Goal: Information Seeking & Learning: Check status

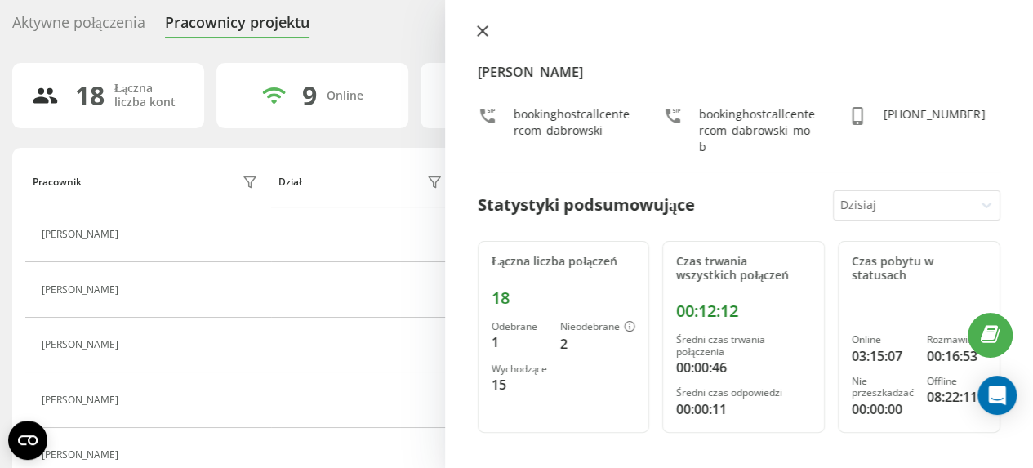
click at [478, 33] on icon at bounding box center [482, 30] width 11 height 11
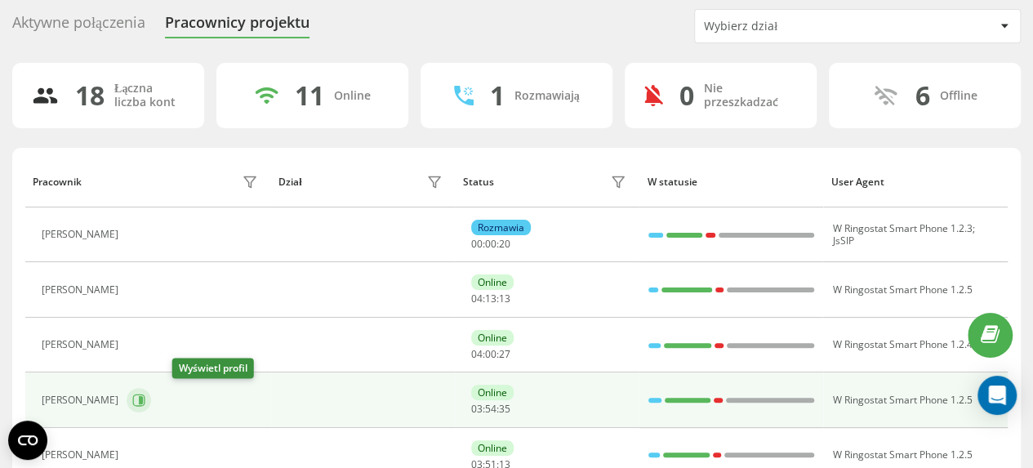
click at [143, 398] on icon at bounding box center [141, 400] width 4 height 8
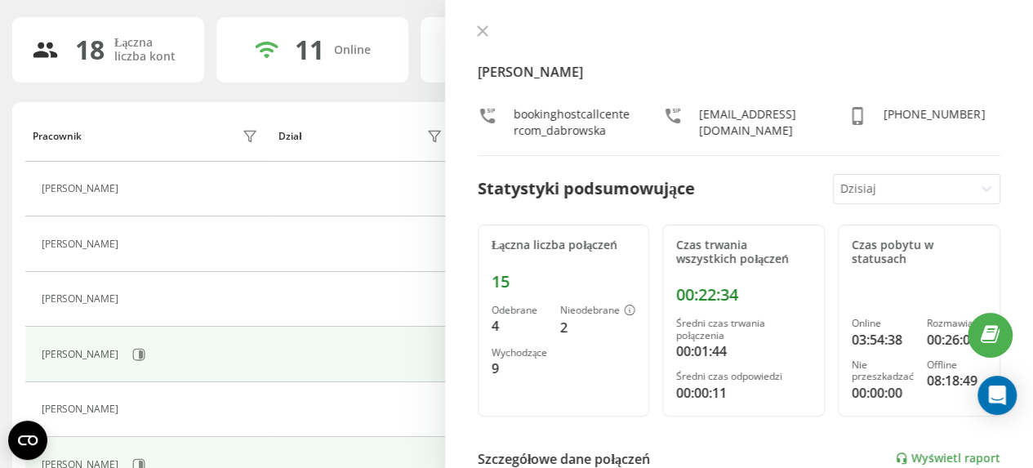
scroll to position [134, 0]
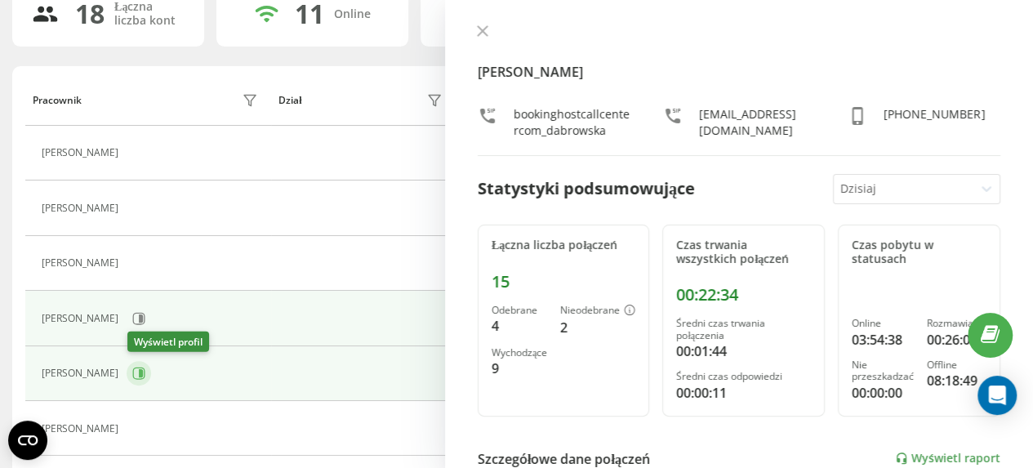
click at [143, 371] on icon at bounding box center [141, 373] width 4 height 8
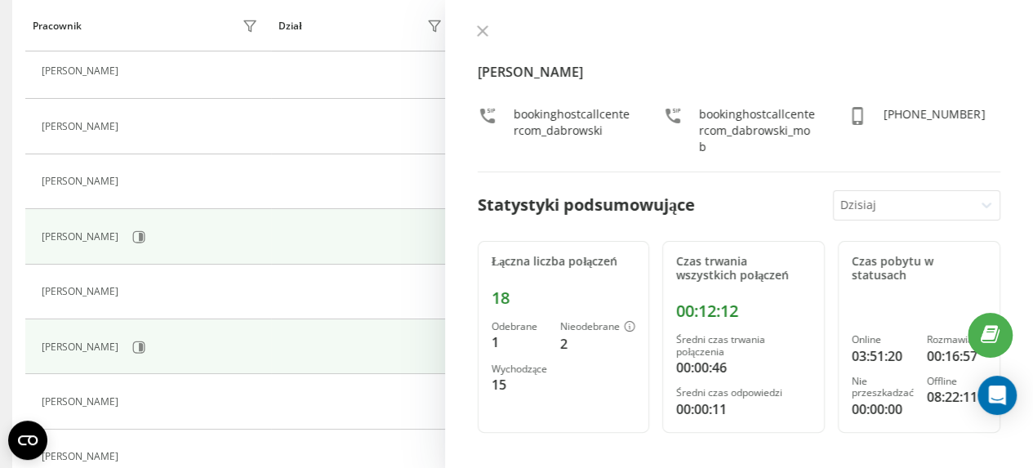
scroll to position [297, 0]
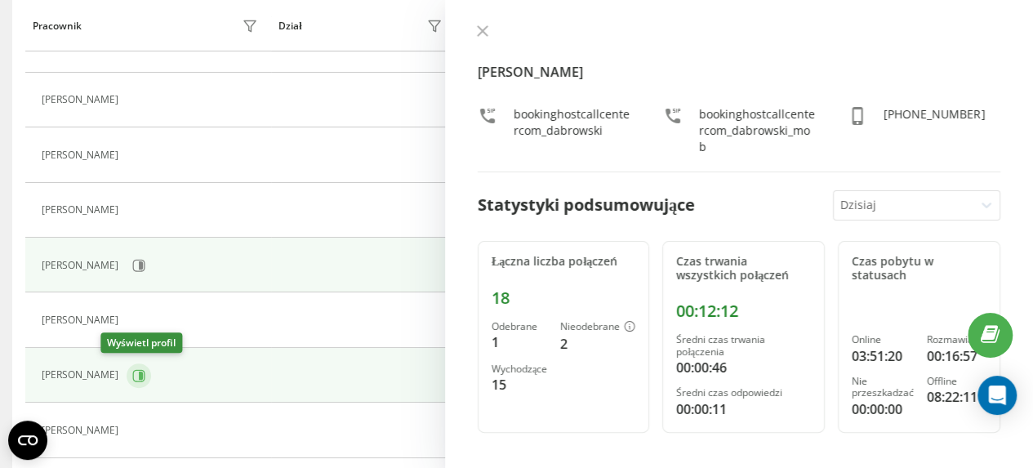
click at [139, 371] on icon at bounding box center [141, 375] width 4 height 8
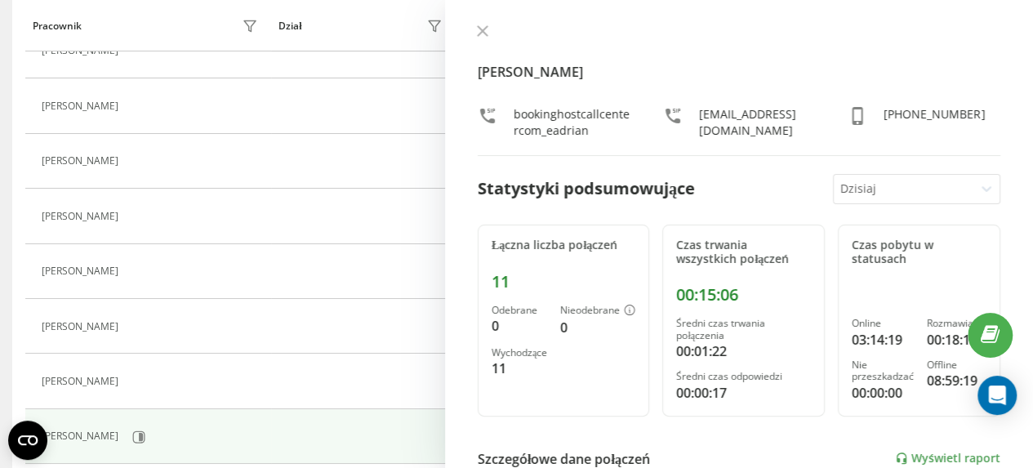
scroll to position [134, 0]
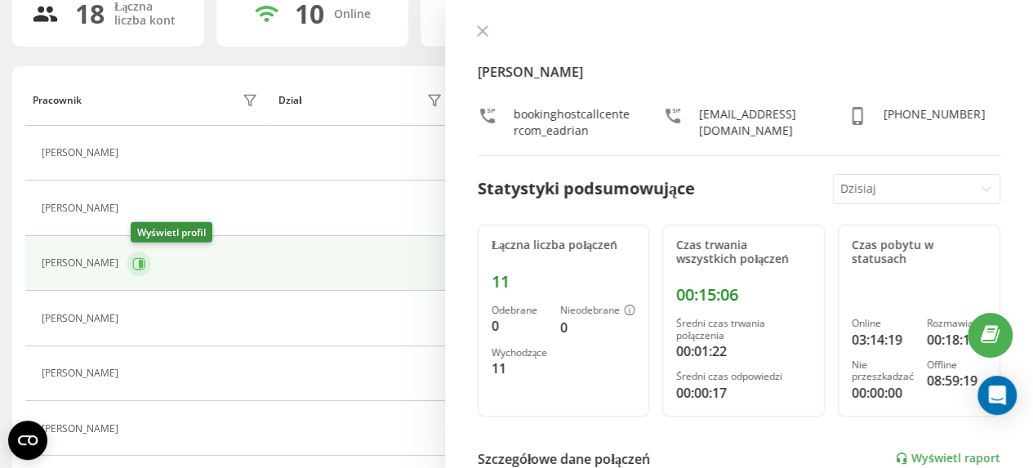
click at [143, 264] on icon at bounding box center [141, 263] width 4 height 8
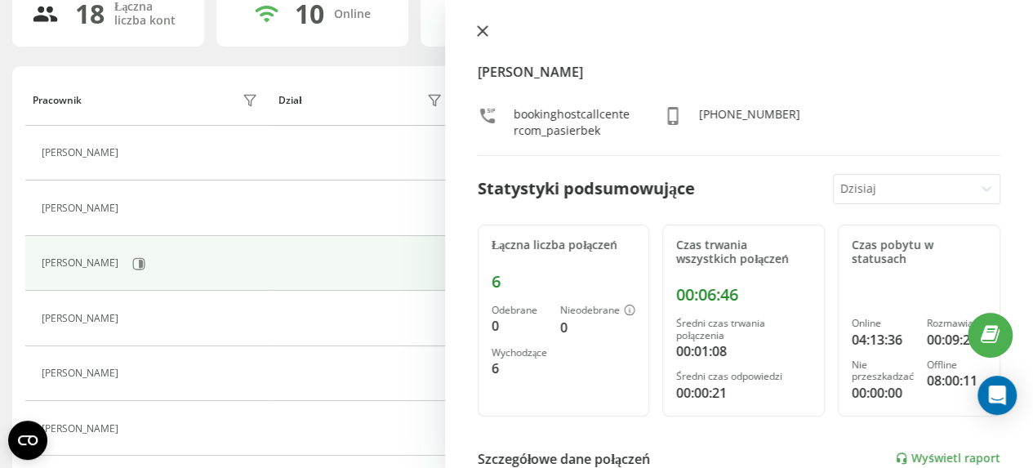
click at [482, 27] on icon at bounding box center [482, 30] width 11 height 11
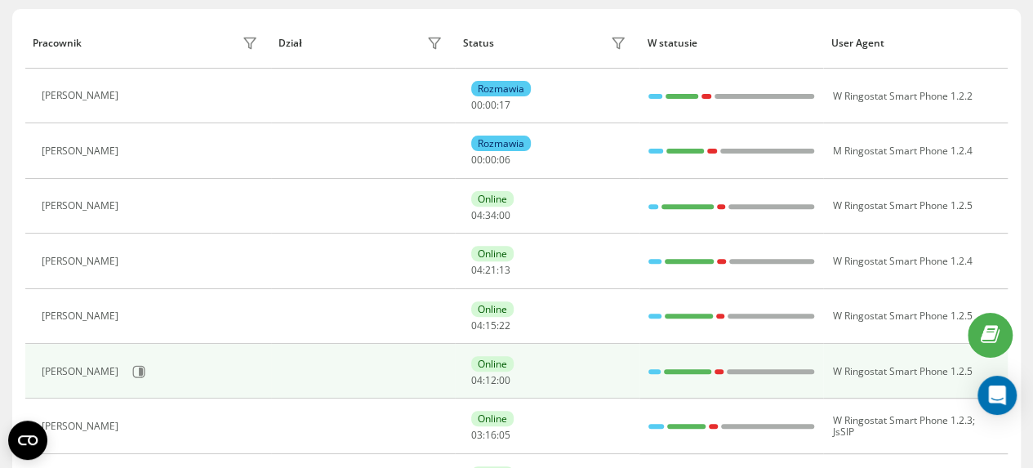
scroll to position [216, 0]
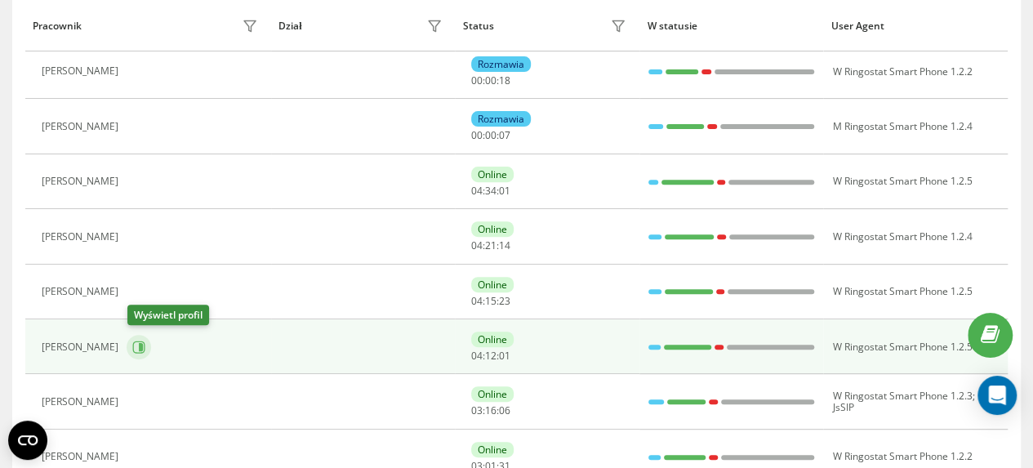
click at [144, 345] on icon at bounding box center [138, 346] width 13 height 13
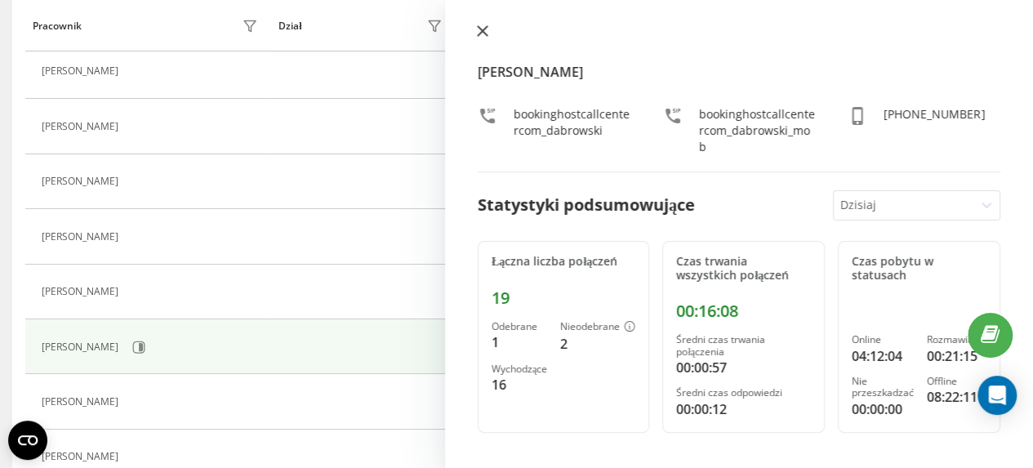
click at [483, 32] on icon at bounding box center [483, 31] width 10 height 10
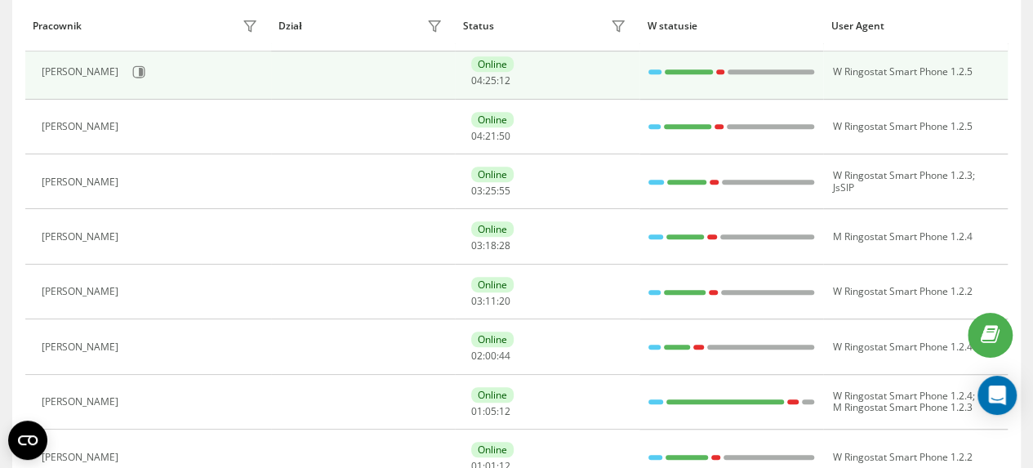
scroll to position [406, 0]
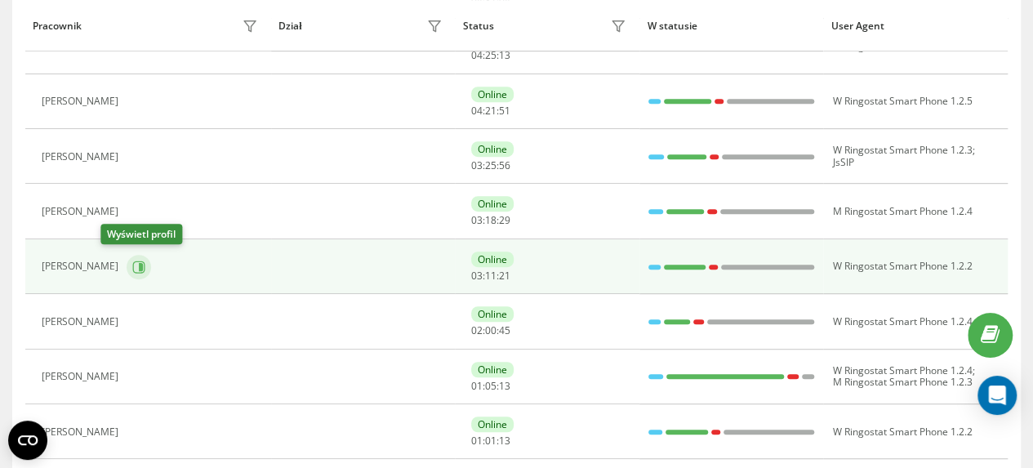
click at [139, 263] on icon at bounding box center [141, 266] width 4 height 8
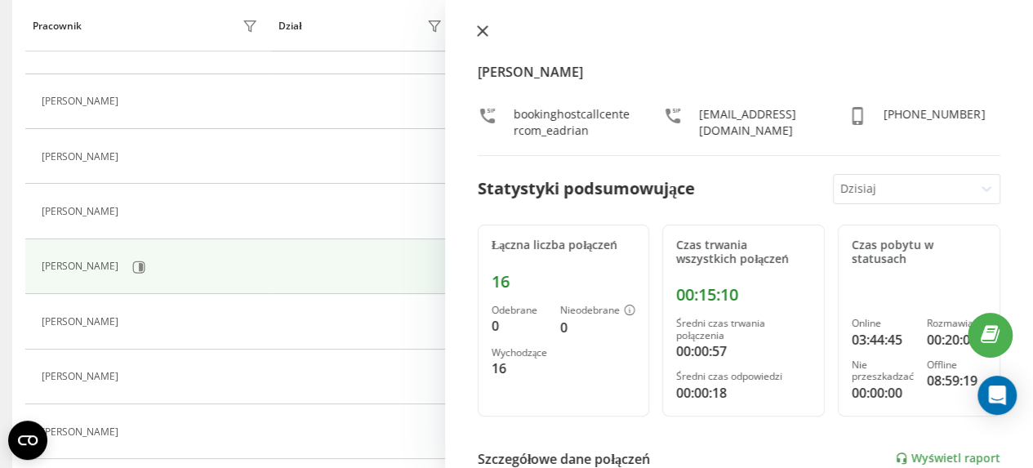
click at [483, 30] on icon at bounding box center [483, 31] width 10 height 10
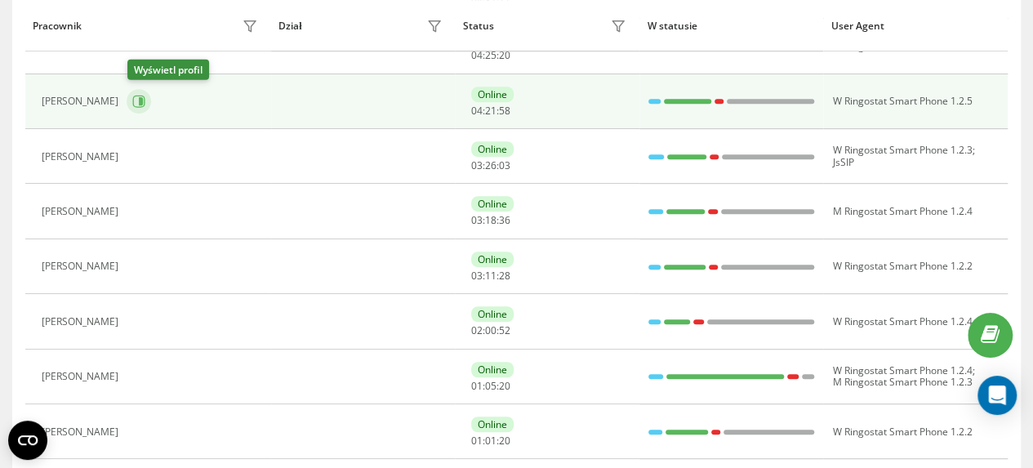
click at [143, 100] on icon at bounding box center [141, 101] width 4 height 8
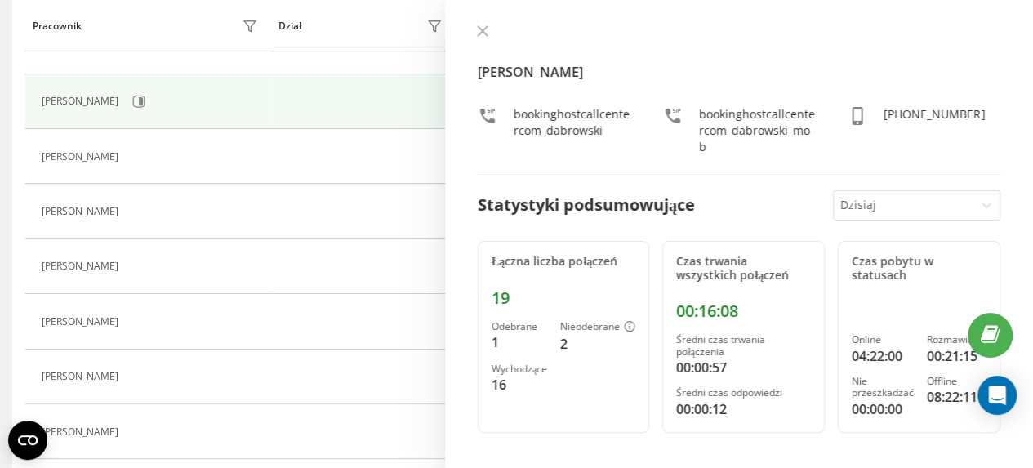
scroll to position [351, 0]
click at [480, 32] on icon at bounding box center [483, 31] width 10 height 10
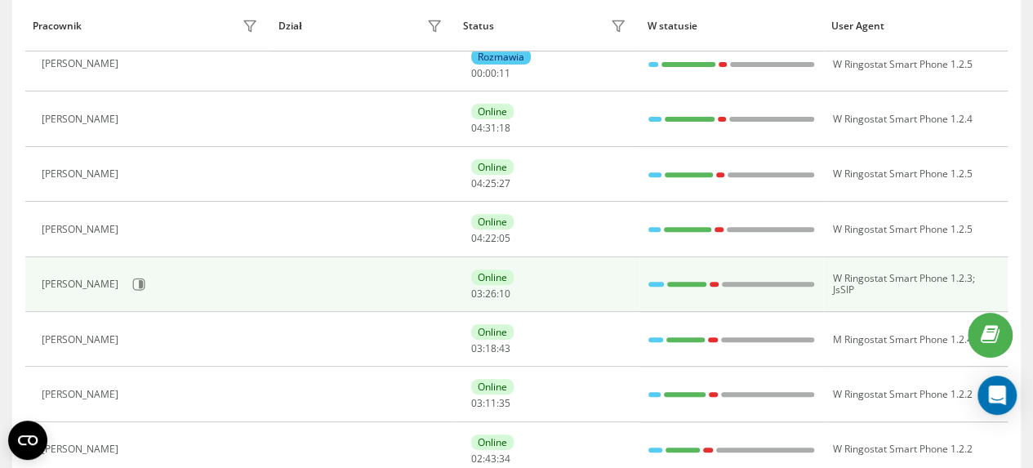
scroll to position [188, 0]
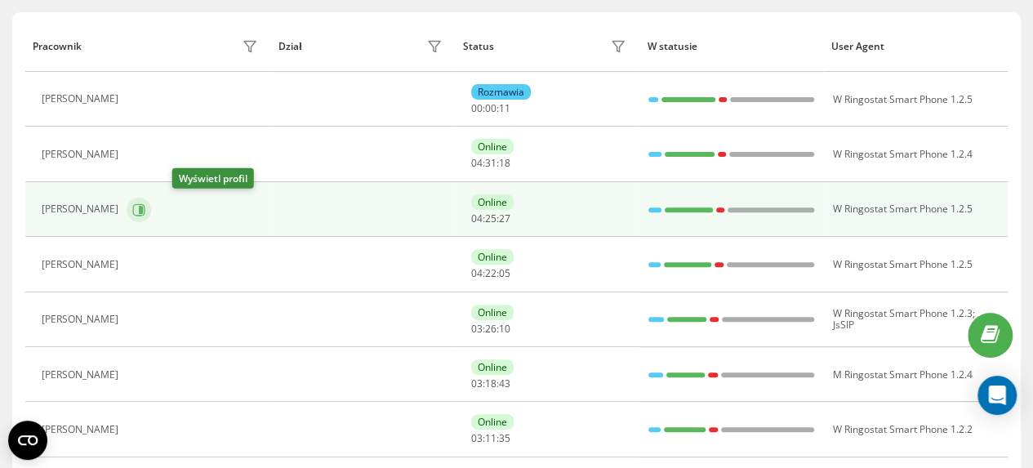
click at [145, 204] on icon at bounding box center [138, 209] width 13 height 13
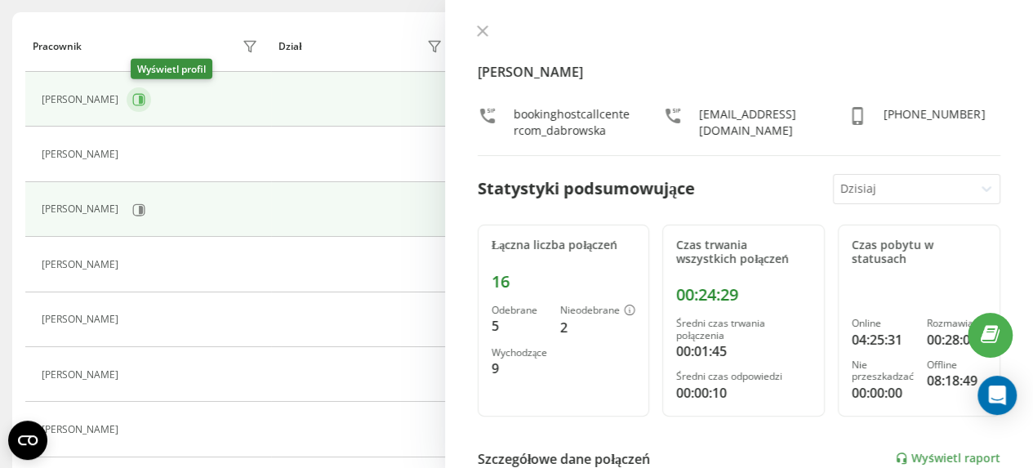
click at [143, 97] on icon at bounding box center [141, 100] width 4 height 8
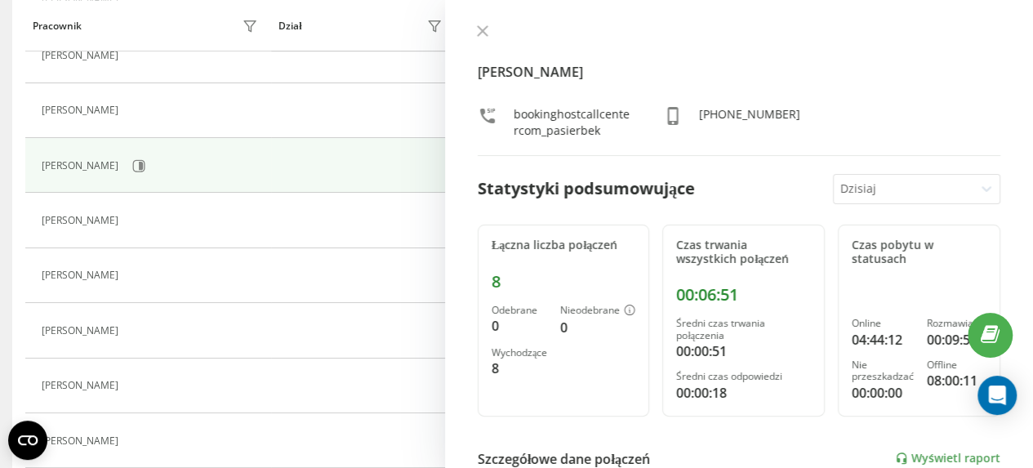
scroll to position [433, 0]
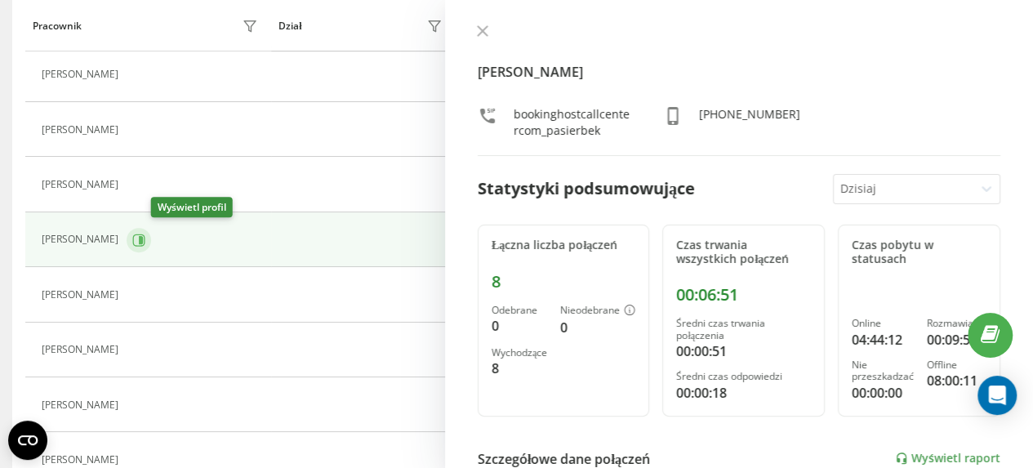
click at [143, 236] on icon at bounding box center [141, 239] width 4 height 8
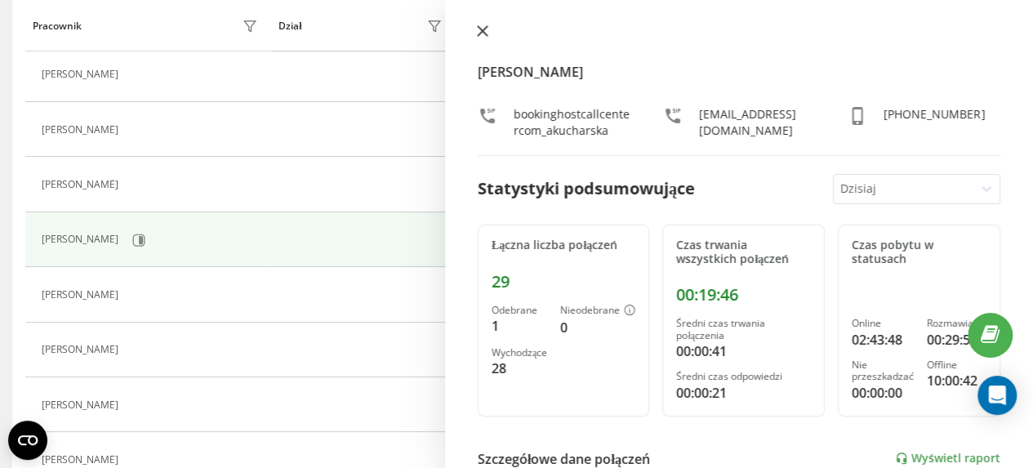
click at [483, 31] on icon at bounding box center [483, 31] width 10 height 10
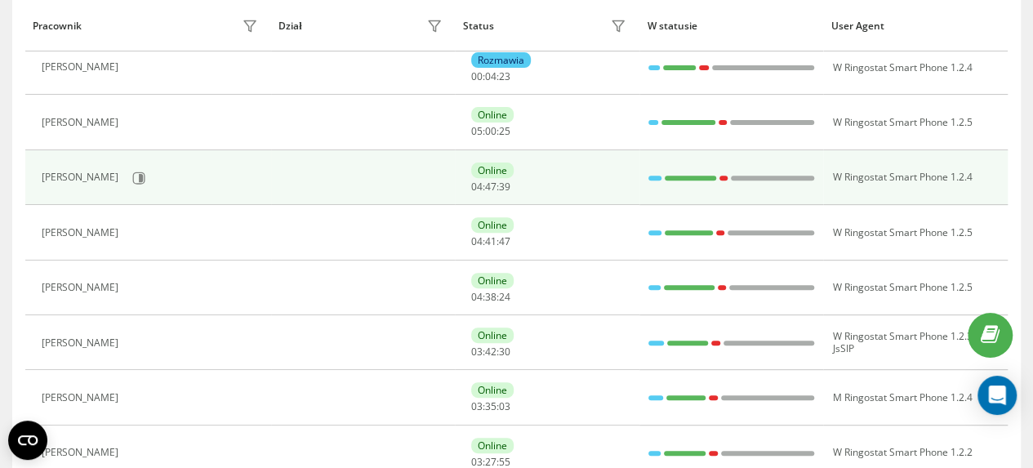
scroll to position [245, 0]
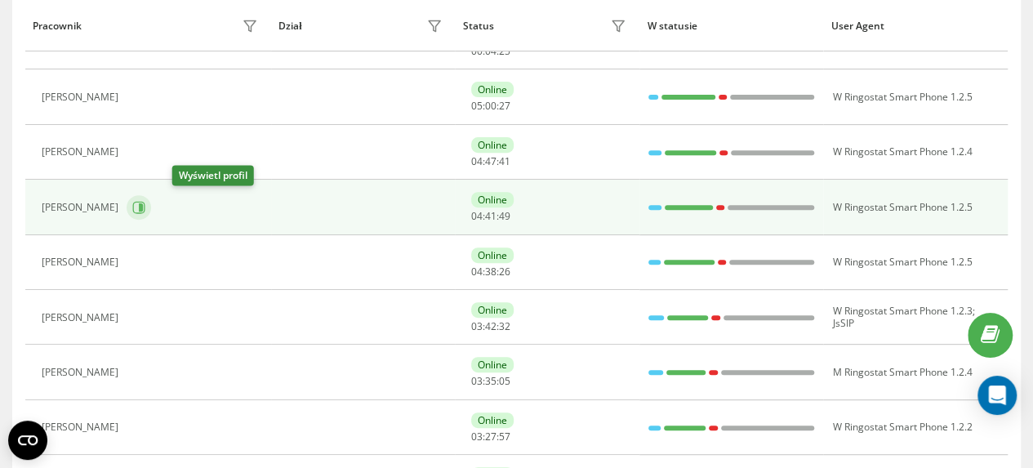
click at [145, 207] on icon at bounding box center [138, 207] width 13 height 13
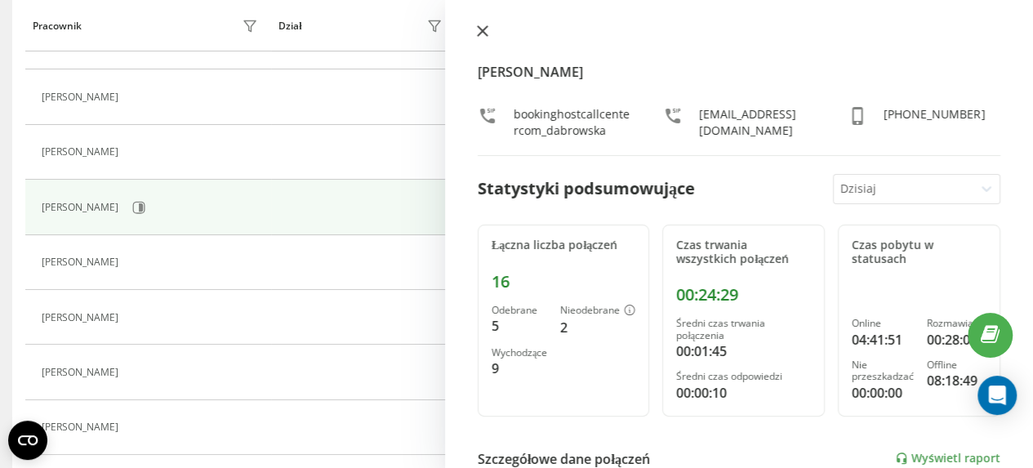
click at [482, 33] on icon at bounding box center [482, 30] width 11 height 11
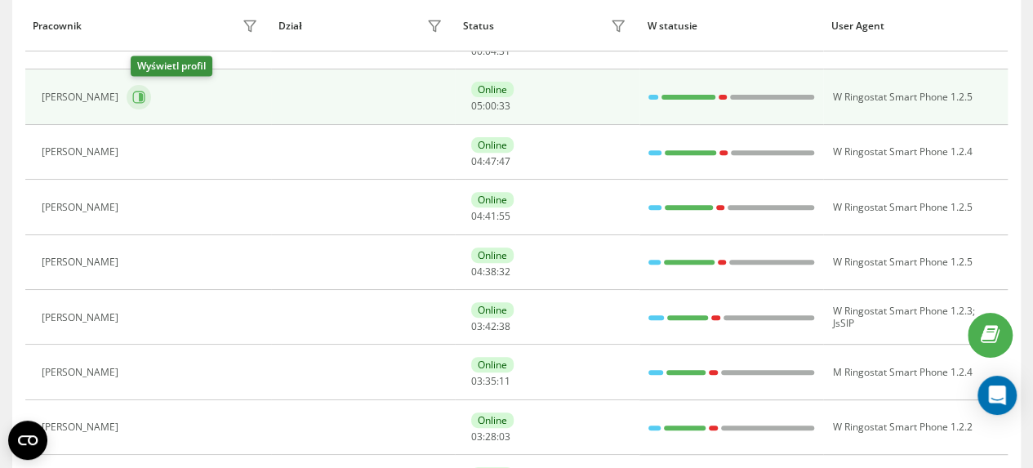
click at [145, 100] on icon at bounding box center [138, 97] width 13 height 13
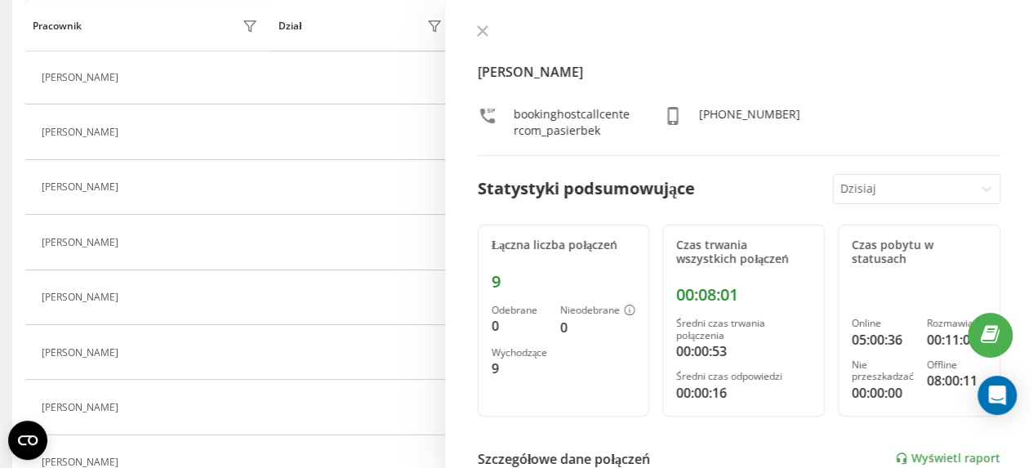
scroll to position [493, 0]
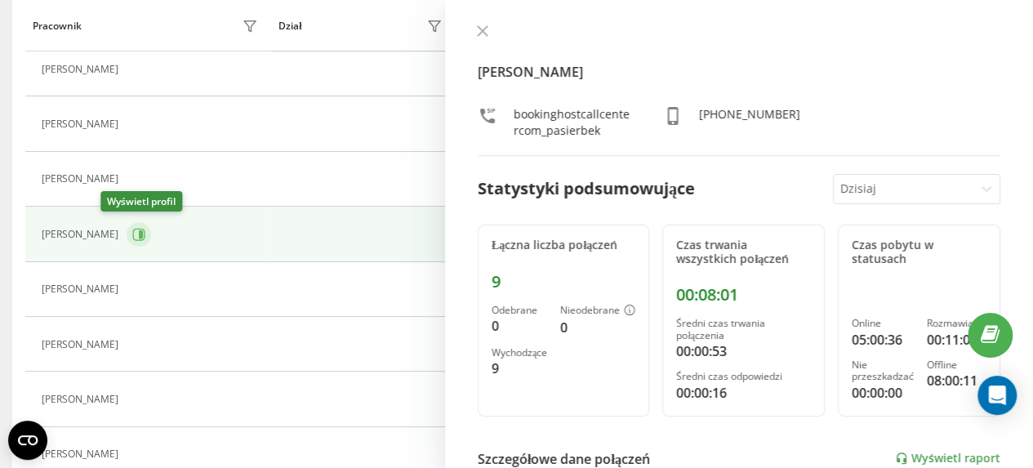
click at [139, 231] on icon at bounding box center [141, 234] width 4 height 8
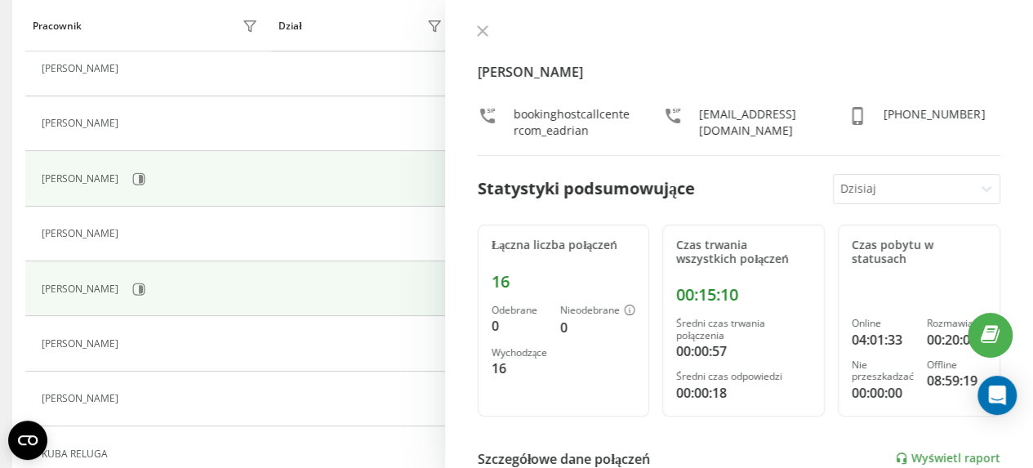
scroll to position [575, 0]
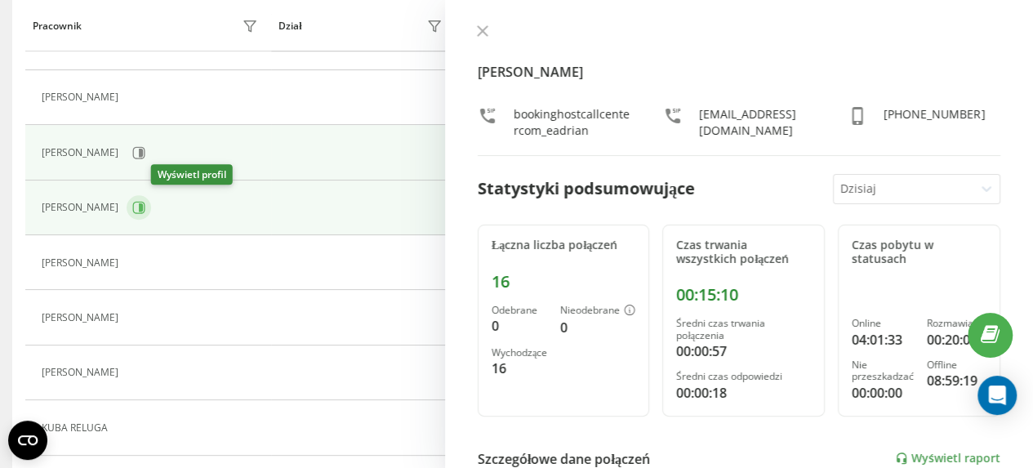
click at [143, 203] on icon at bounding box center [141, 207] width 4 height 8
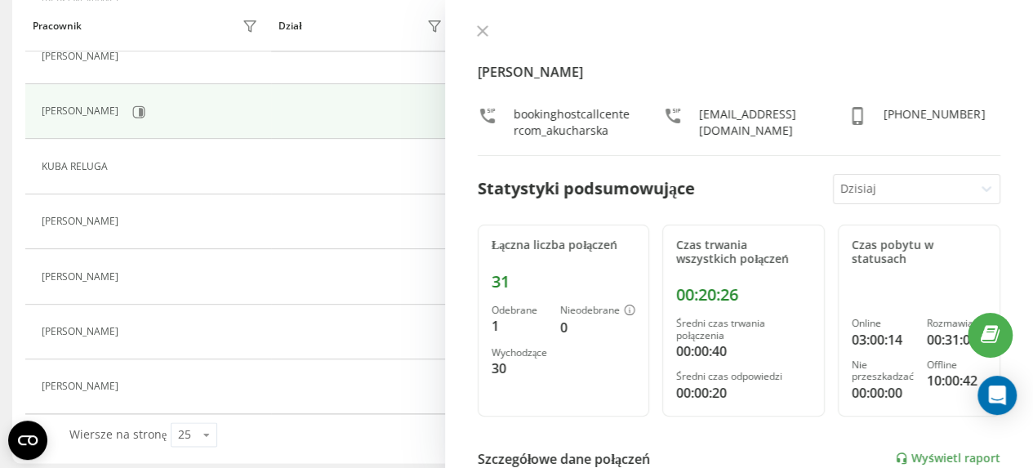
scroll to position [837, 0]
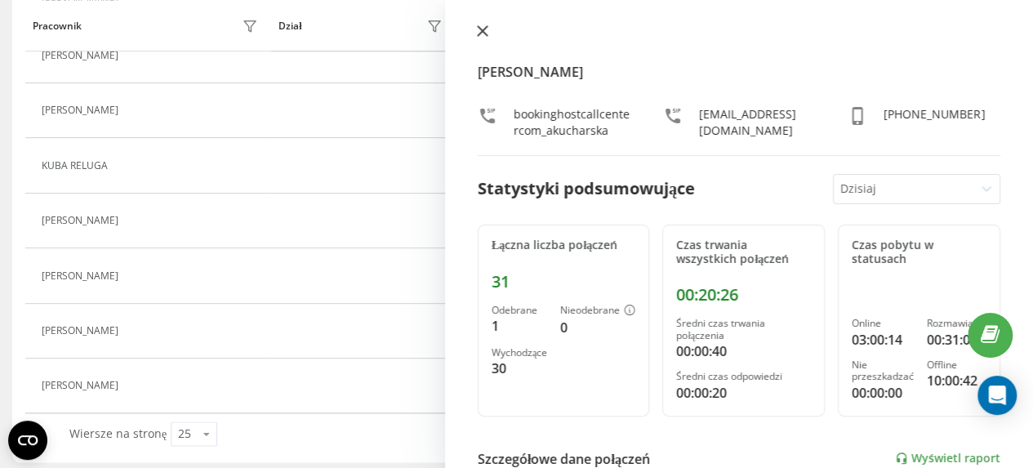
click at [487, 27] on icon at bounding box center [483, 31] width 10 height 10
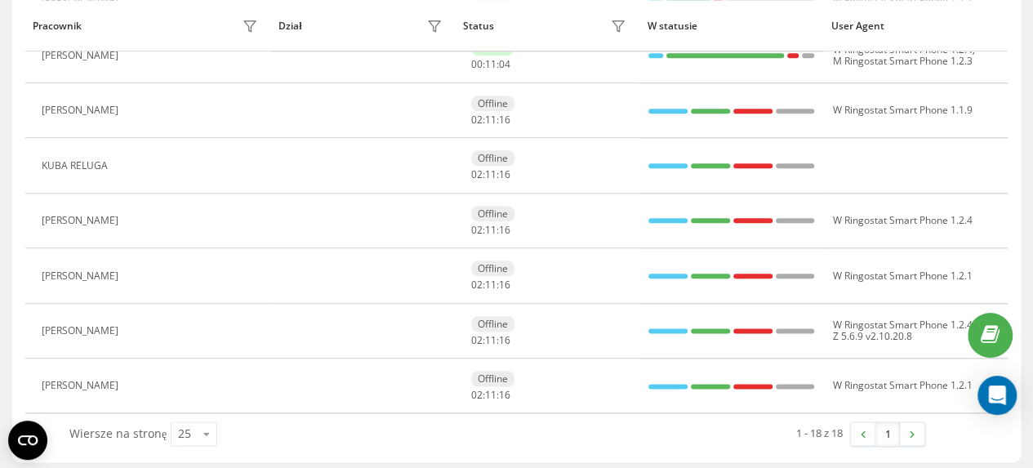
scroll to position [180, 0]
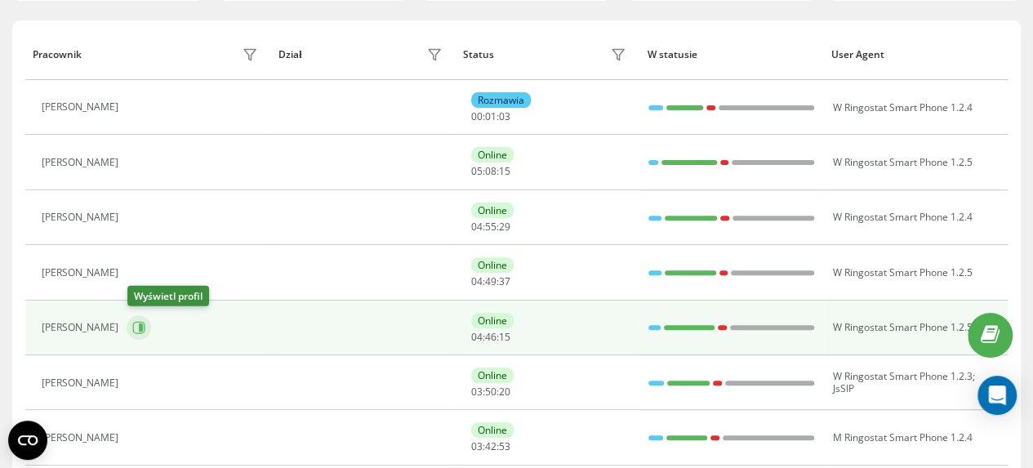
click at [142, 326] on icon at bounding box center [141, 327] width 4 height 8
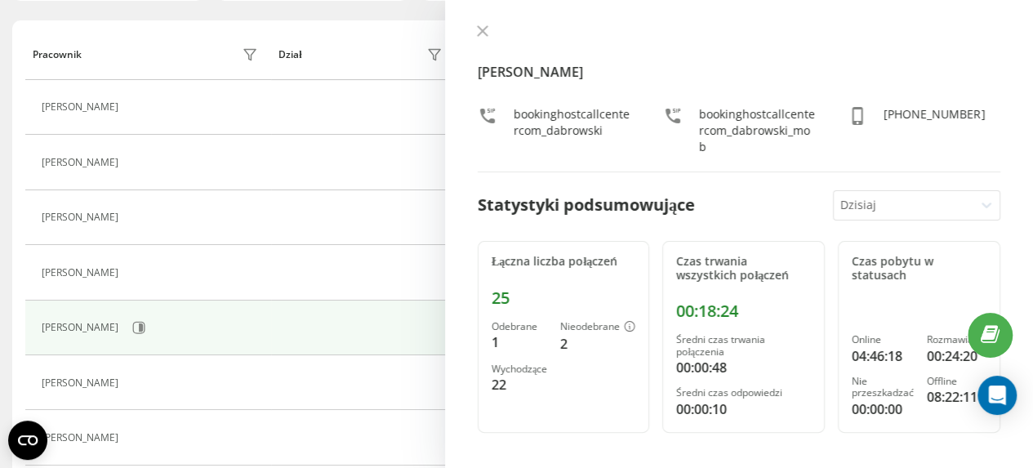
click at [978, 207] on icon at bounding box center [986, 205] width 16 height 16
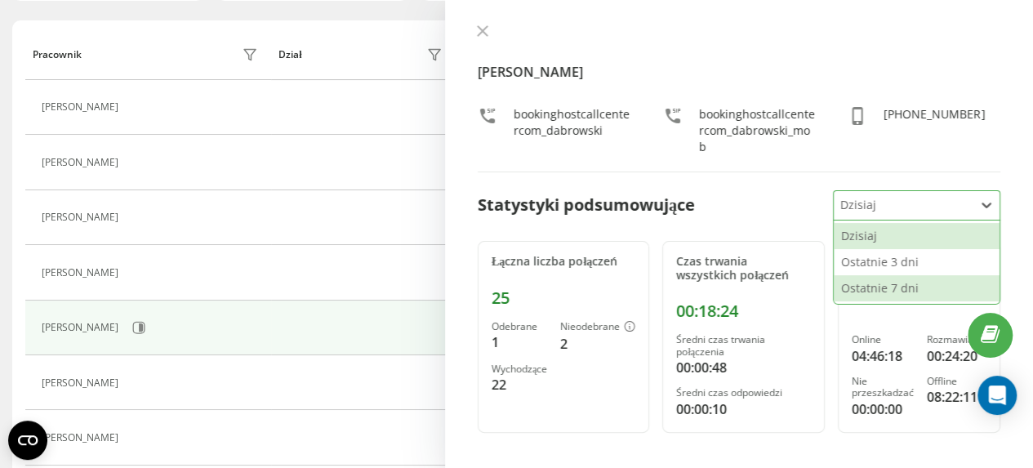
click at [905, 290] on div "Ostatnie 7 dni" at bounding box center [917, 288] width 166 height 26
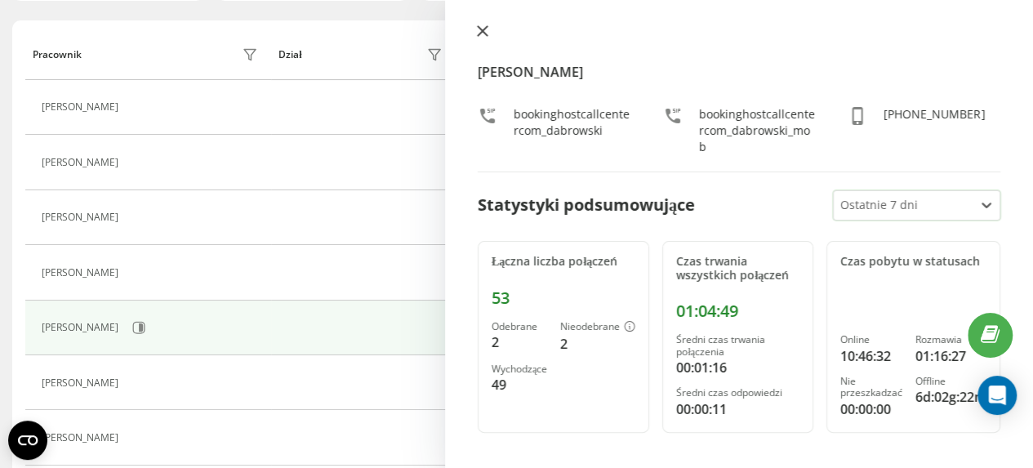
click at [487, 29] on icon at bounding box center [482, 30] width 11 height 11
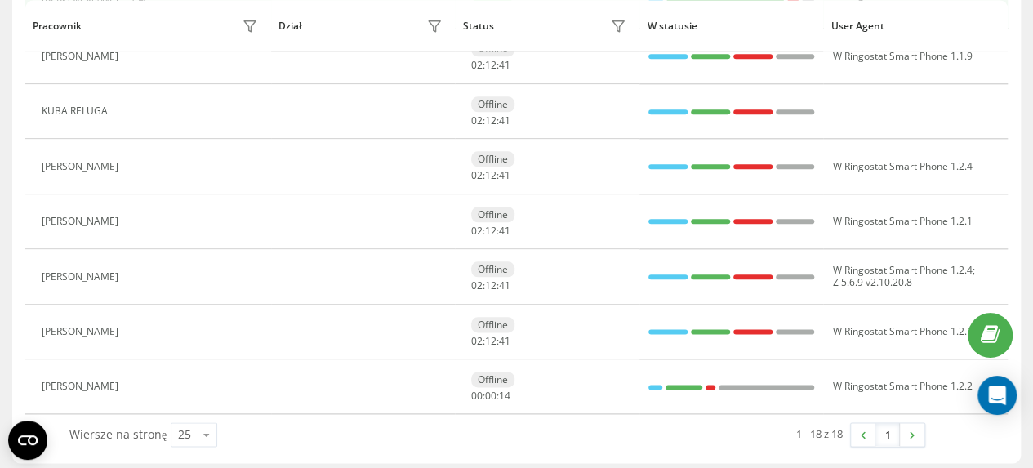
scroll to position [837, 0]
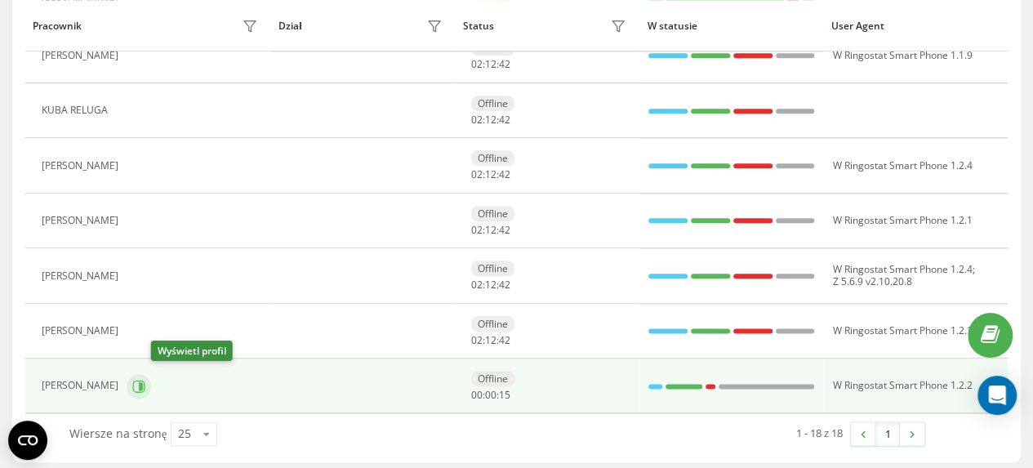
click at [143, 381] on icon at bounding box center [141, 385] width 4 height 8
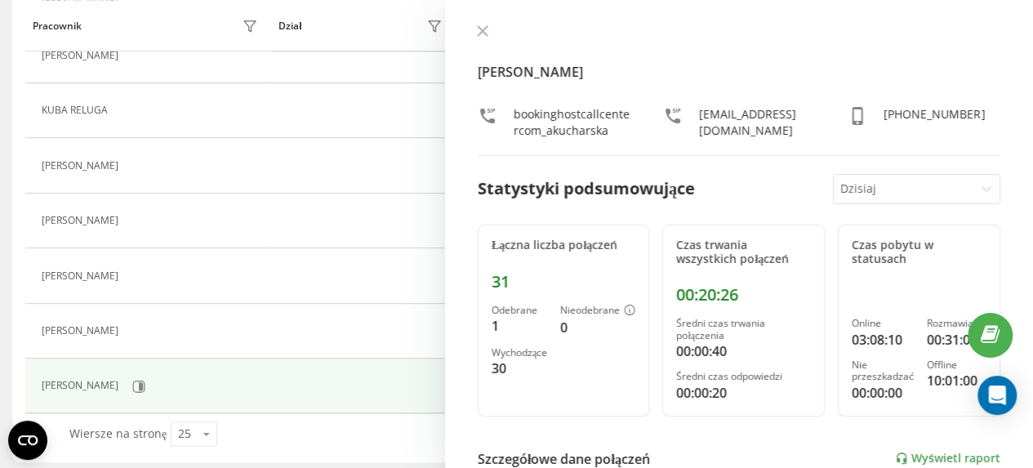
click at [978, 197] on icon at bounding box center [986, 188] width 16 height 16
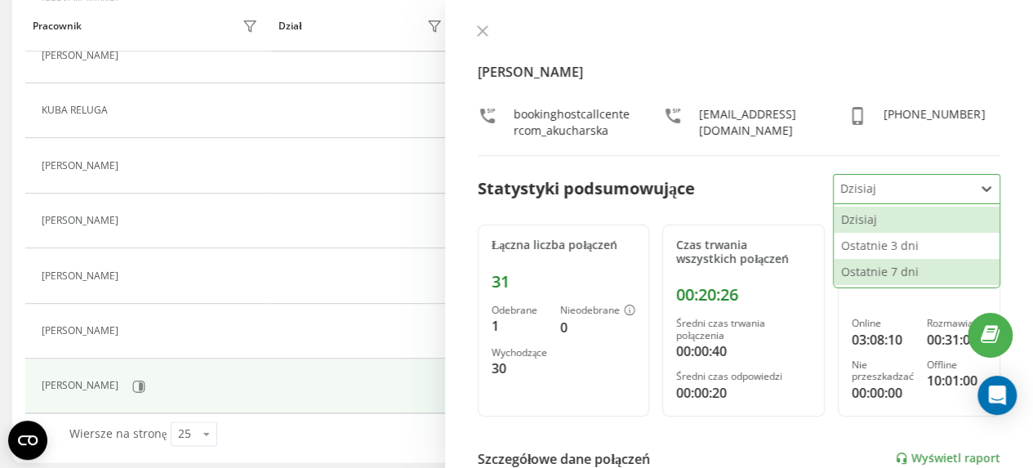
click at [903, 285] on div "Ostatnie 7 dni" at bounding box center [917, 272] width 166 height 26
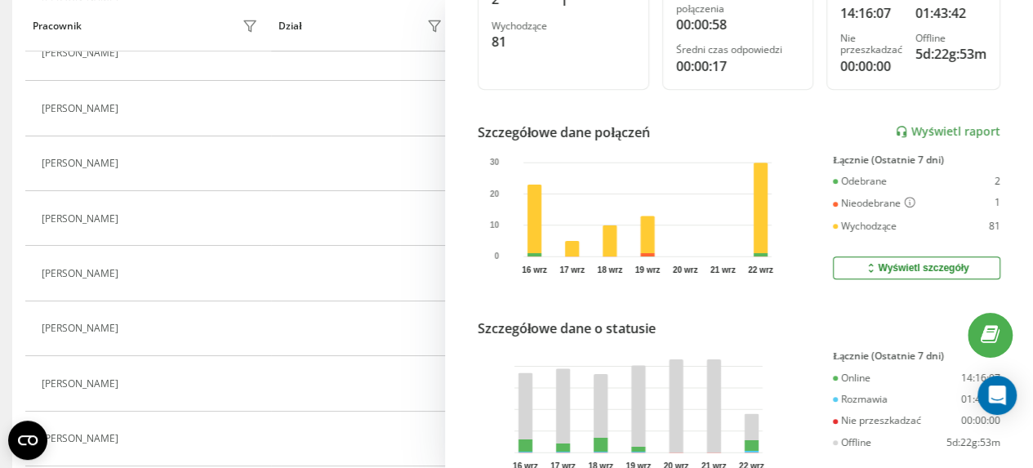
scroll to position [444, 0]
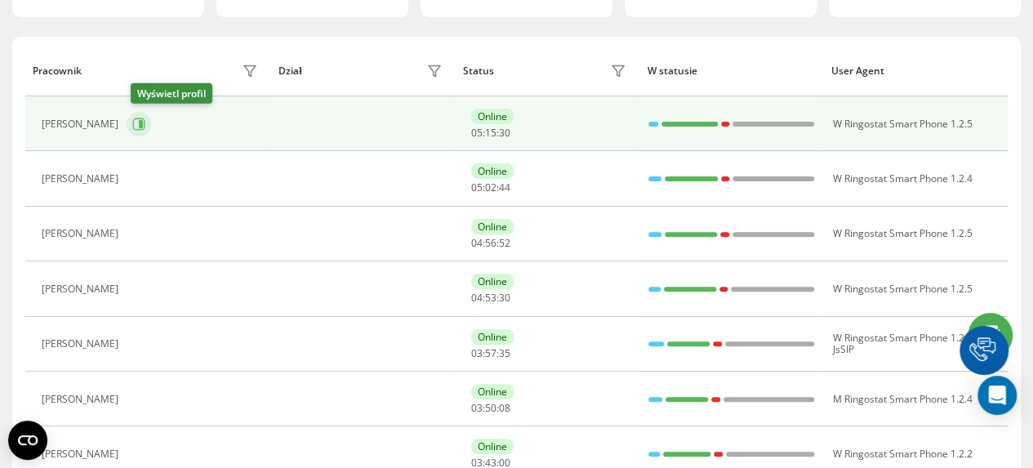
click at [143, 125] on icon at bounding box center [141, 124] width 4 height 8
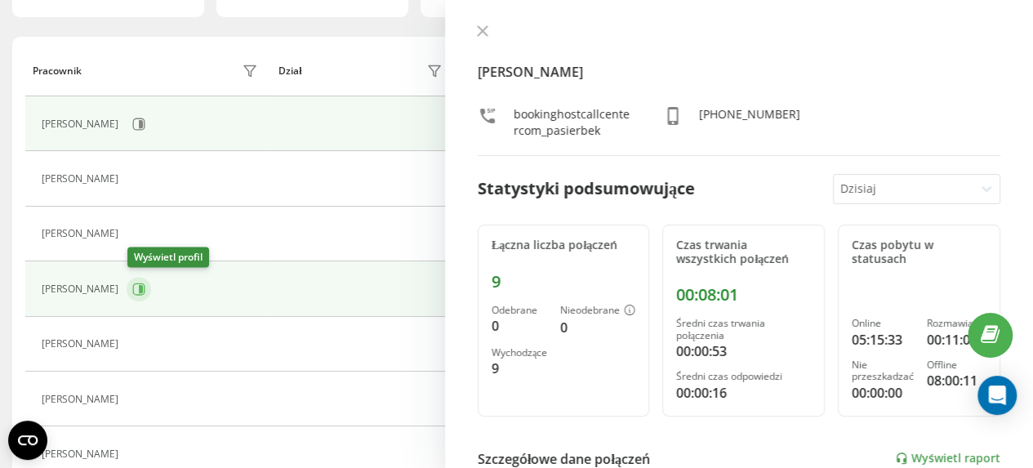
click at [140, 291] on icon at bounding box center [141, 289] width 4 height 8
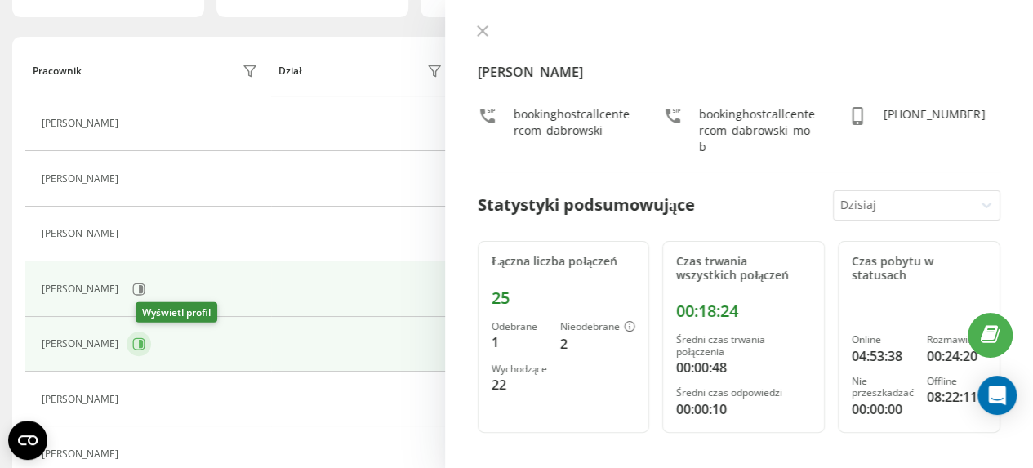
click at [145, 344] on icon at bounding box center [138, 343] width 13 height 13
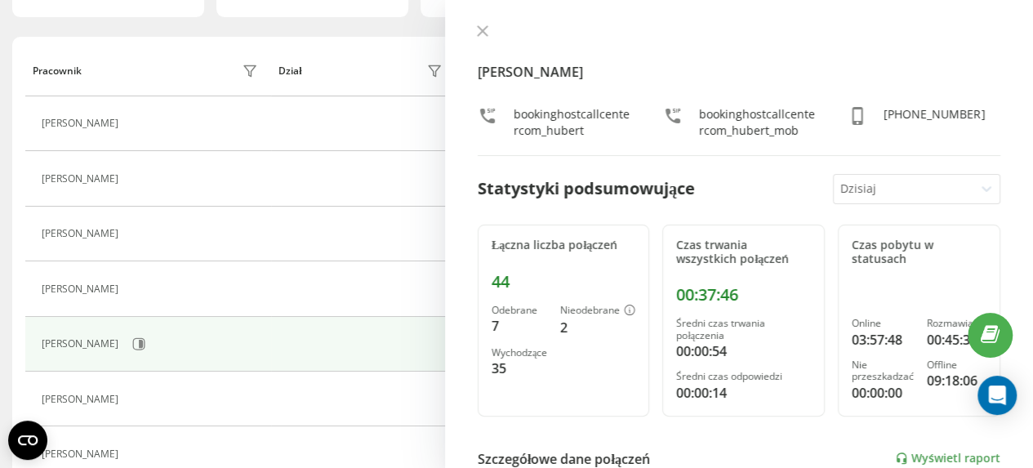
scroll to position [245, 0]
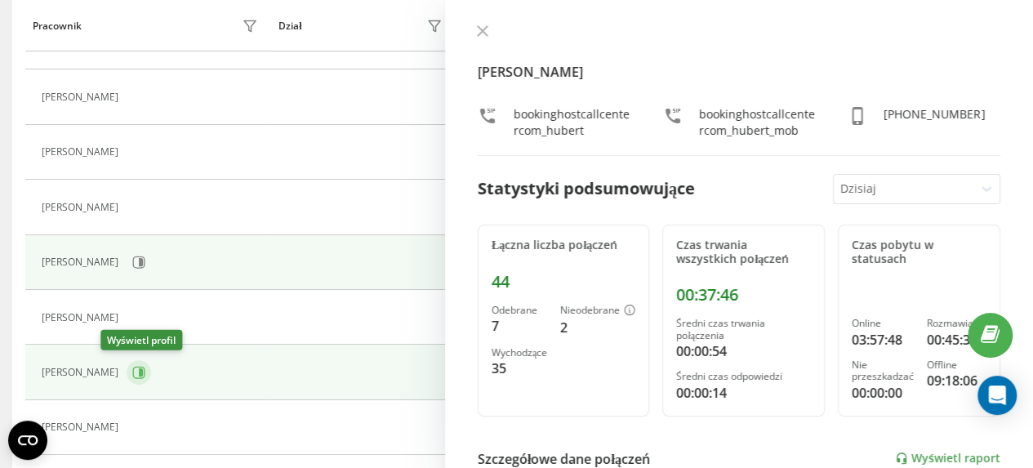
click at [139, 370] on icon at bounding box center [141, 372] width 4 height 8
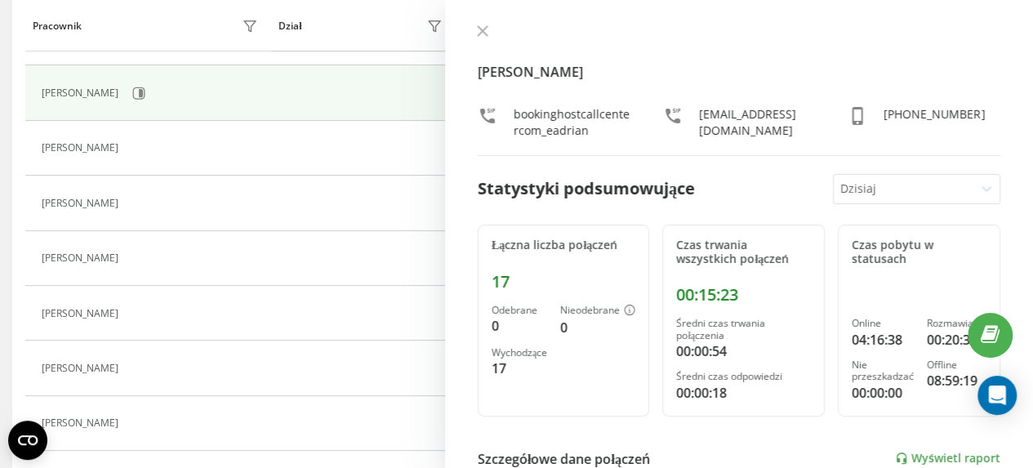
scroll to position [572, 0]
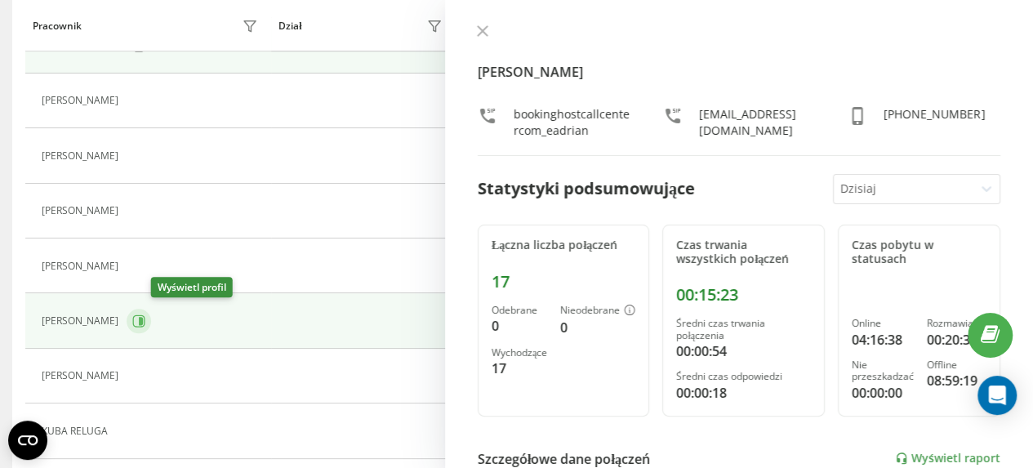
click at [145, 318] on icon at bounding box center [138, 320] width 13 height 13
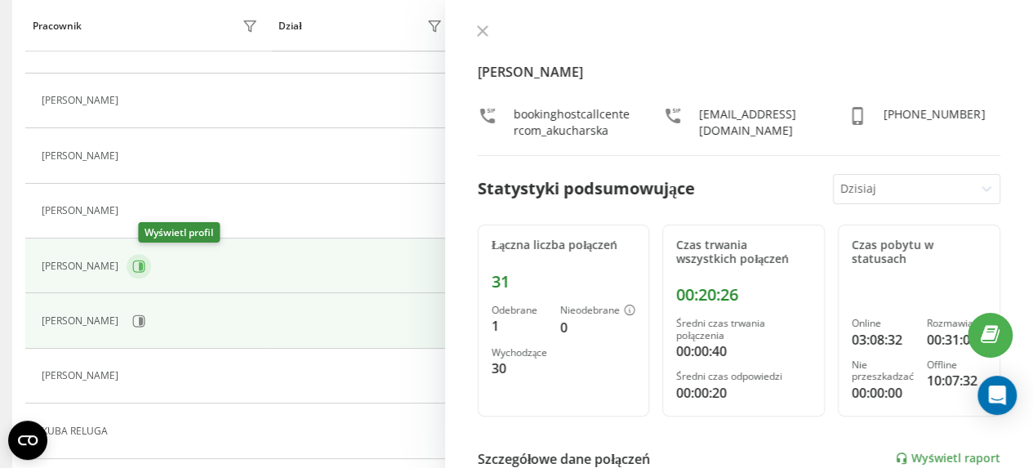
click at [145, 260] on icon at bounding box center [138, 266] width 13 height 13
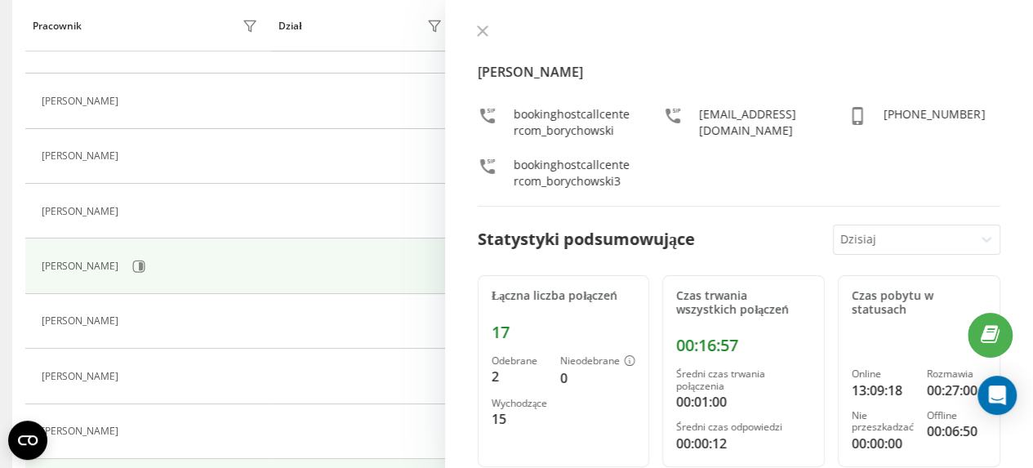
scroll to position [327, 0]
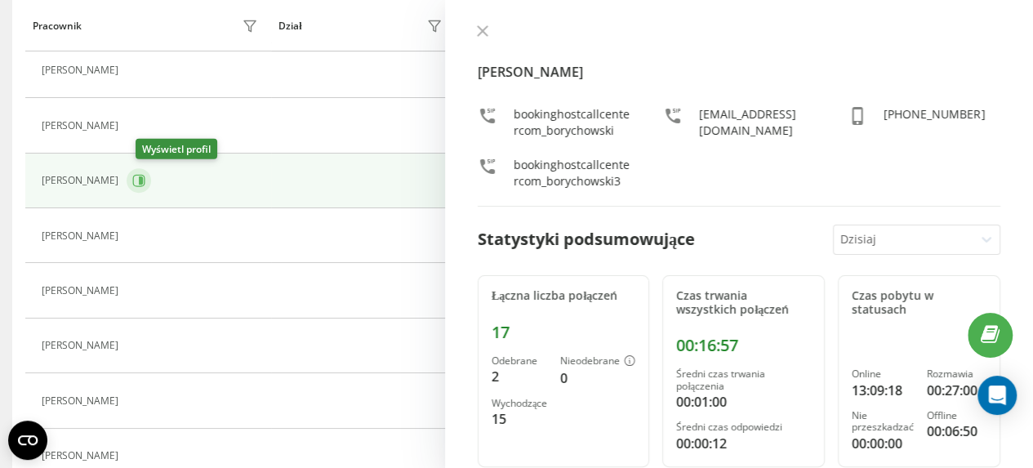
click at [143, 178] on icon at bounding box center [141, 180] width 4 height 8
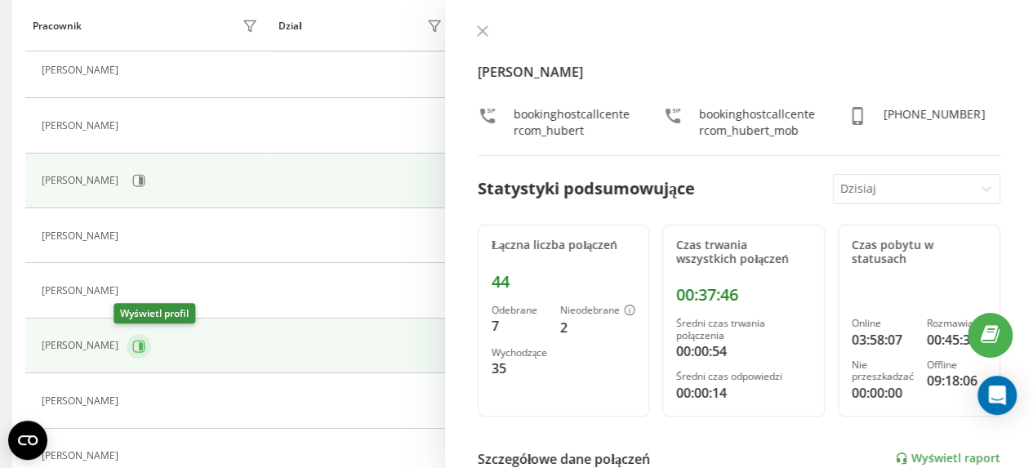
click at [132, 344] on icon at bounding box center [138, 346] width 13 height 13
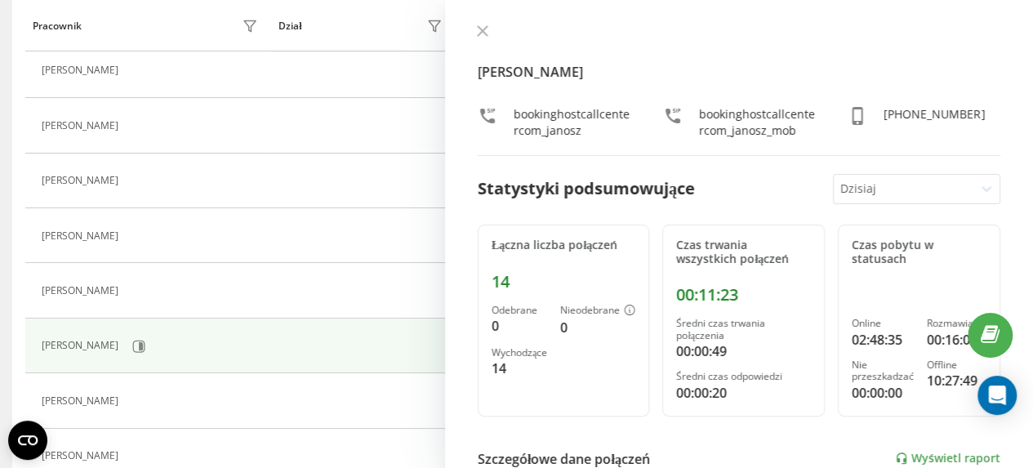
click at [487, 29] on icon at bounding box center [482, 30] width 11 height 11
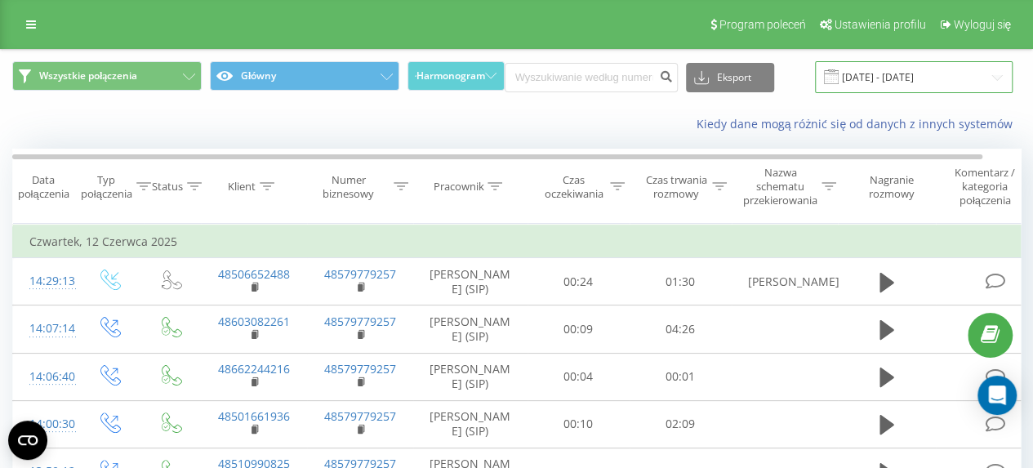
click at [868, 74] on input "12.06.2025 - 12.06.2025" at bounding box center [914, 77] width 198 height 32
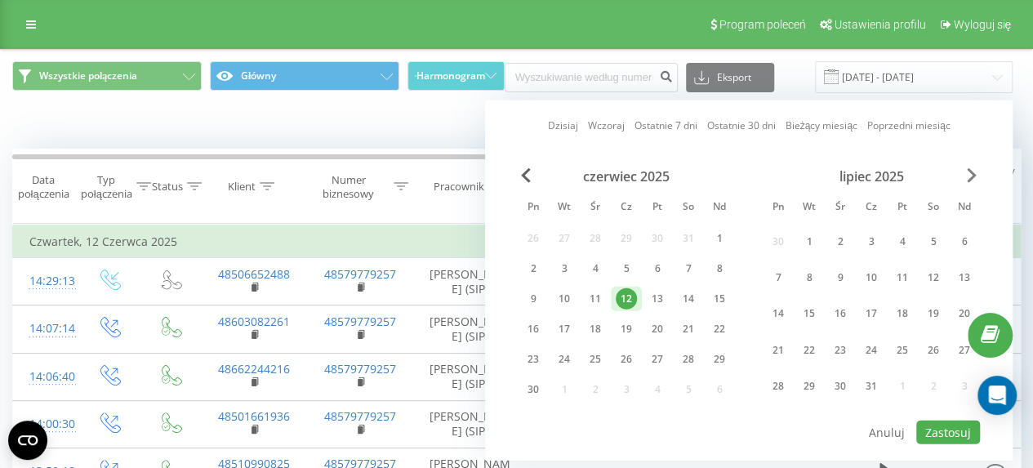
click at [971, 168] on span "Next Month" at bounding box center [972, 175] width 10 height 15
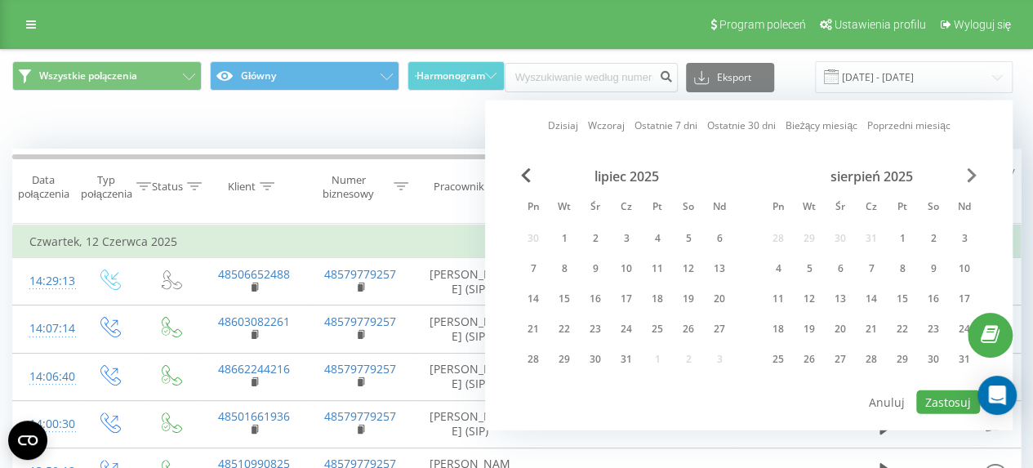
click at [971, 168] on span "Next Month" at bounding box center [972, 175] width 10 height 15
click at [776, 325] on div "22" at bounding box center [777, 328] width 21 height 21
click at [803, 328] on div "23" at bounding box center [808, 328] width 21 height 21
click at [941, 398] on button "Zastosuj" at bounding box center [948, 402] width 64 height 24
type input "22.09.2025 - 23.09.2025"
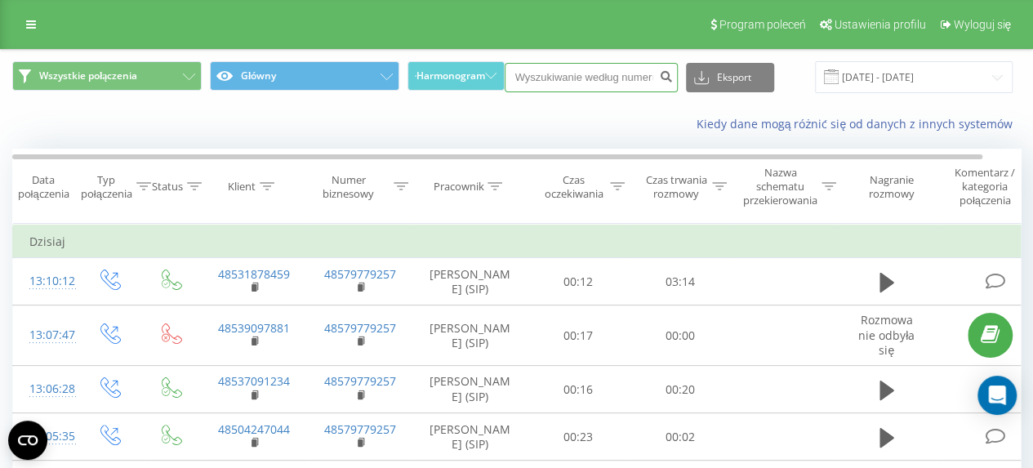
click at [540, 77] on input at bounding box center [591, 77] width 173 height 29
paste input "+48514712757"
type input "+48514712757"
click at [665, 77] on icon "submit" at bounding box center [667, 74] width 14 height 10
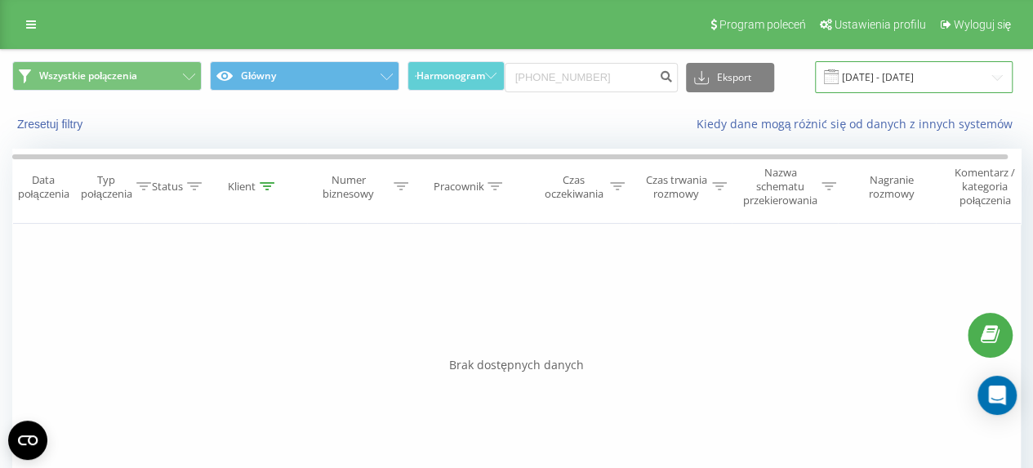
click at [892, 76] on input "[DATE] - [DATE]" at bounding box center [914, 77] width 198 height 32
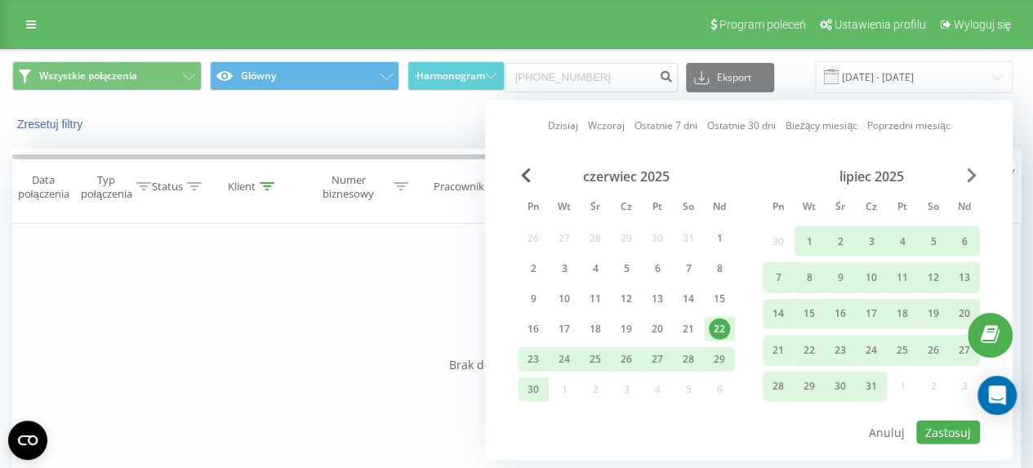
click at [973, 168] on span "Next Month" at bounding box center [972, 175] width 10 height 15
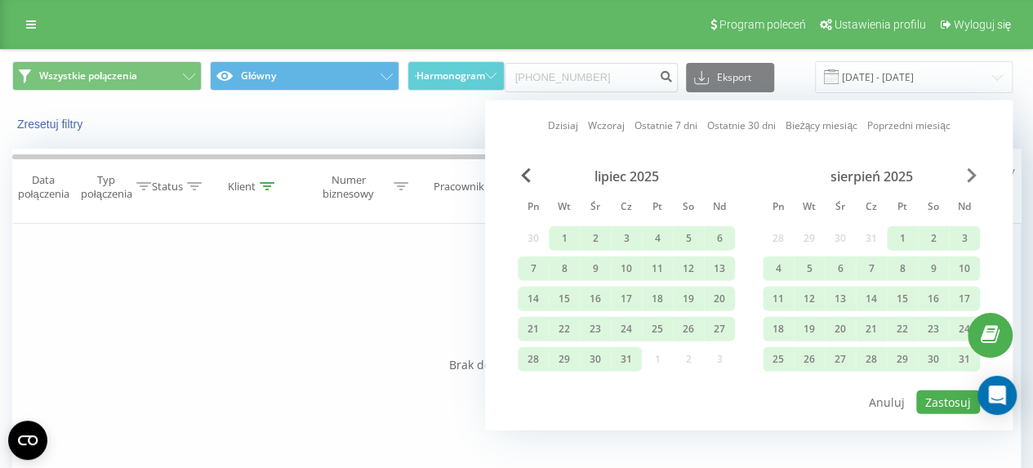
click at [973, 169] on span "Next Month" at bounding box center [972, 175] width 10 height 15
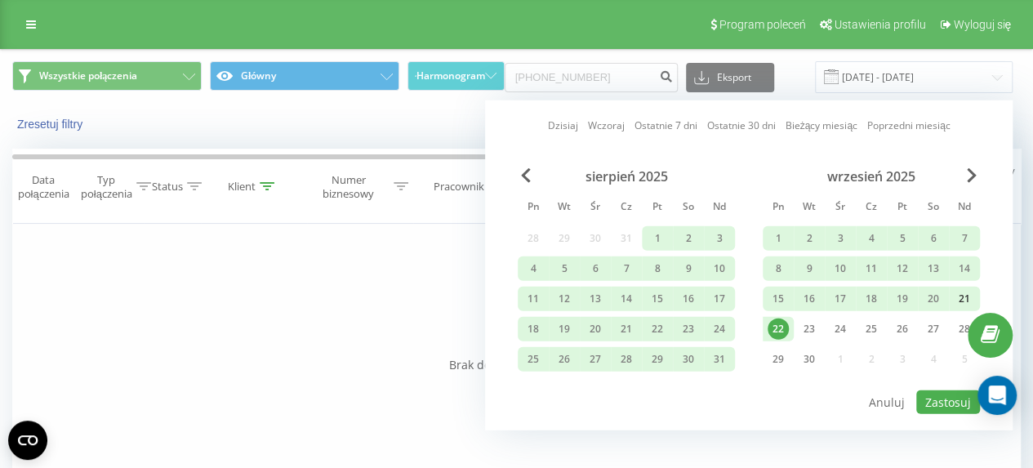
click at [970, 296] on div "21" at bounding box center [964, 298] width 21 height 21
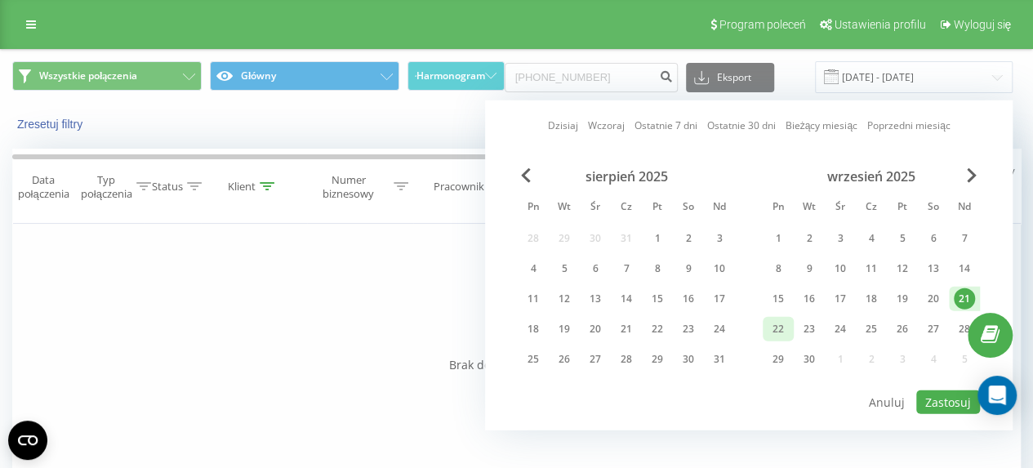
click at [777, 324] on div "22" at bounding box center [777, 328] width 21 height 21
click at [941, 398] on button "Zastosuj" at bounding box center [948, 402] width 64 height 24
type input "21.09.2025 - 22.09.2025"
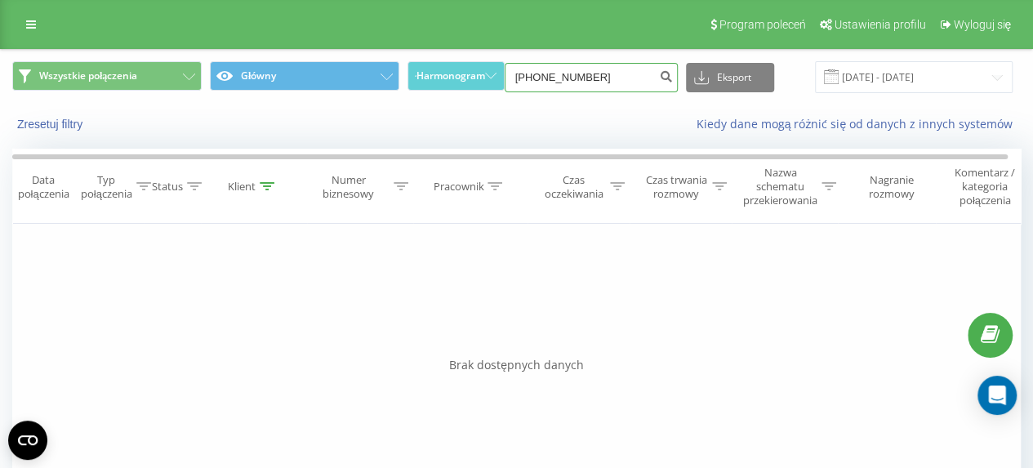
click at [604, 79] on input "[PHONE_NUMBER]" at bounding box center [591, 77] width 173 height 29
click at [671, 78] on icon "submit" at bounding box center [667, 74] width 14 height 10
click at [536, 78] on input "[PHONE_NUMBER]" at bounding box center [591, 77] width 173 height 29
click at [537, 78] on input "[PHONE_NUMBER]" at bounding box center [591, 77] width 173 height 29
type input "514712757"
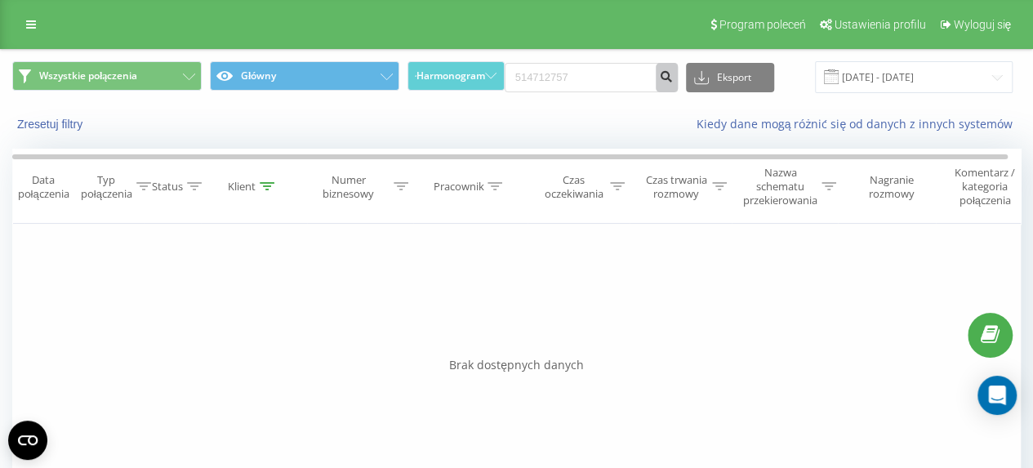
click at [669, 73] on icon "submit" at bounding box center [667, 74] width 14 height 10
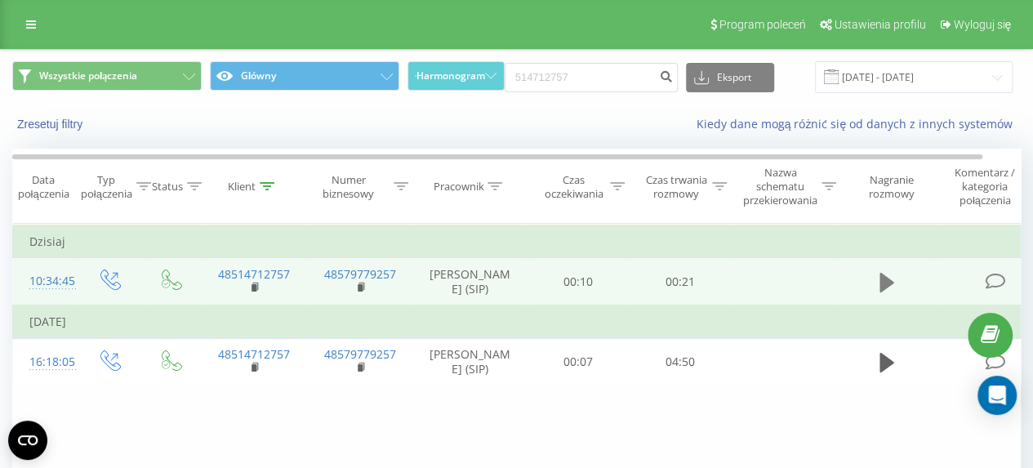
click at [882, 286] on icon at bounding box center [886, 283] width 15 height 20
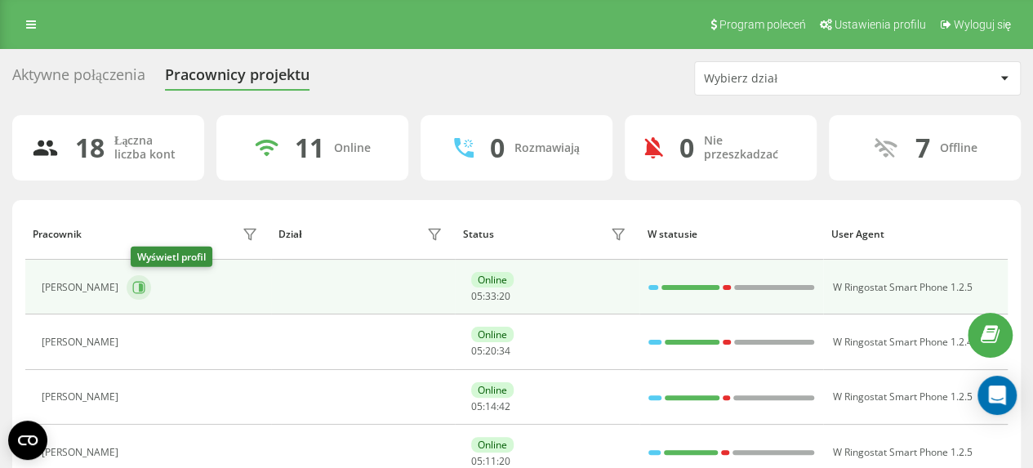
click at [143, 285] on icon at bounding box center [141, 287] width 4 height 8
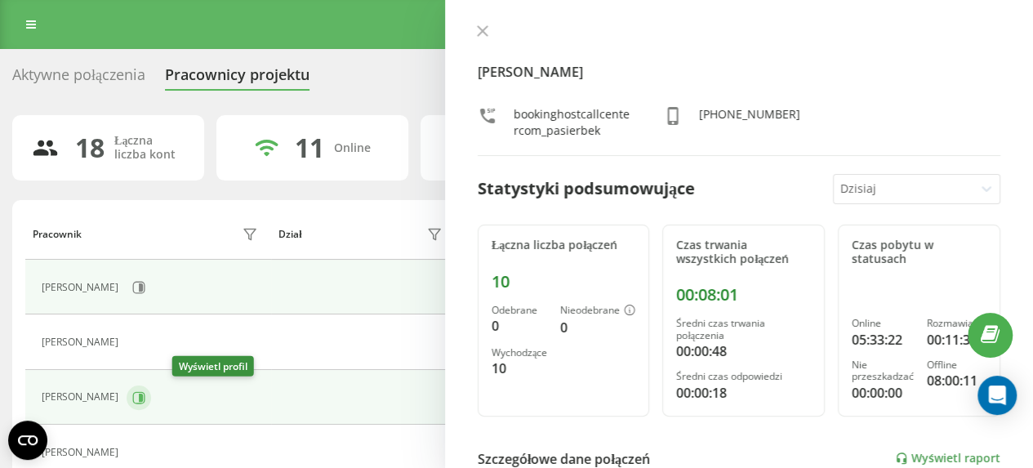
click at [143, 394] on icon at bounding box center [141, 397] width 4 height 8
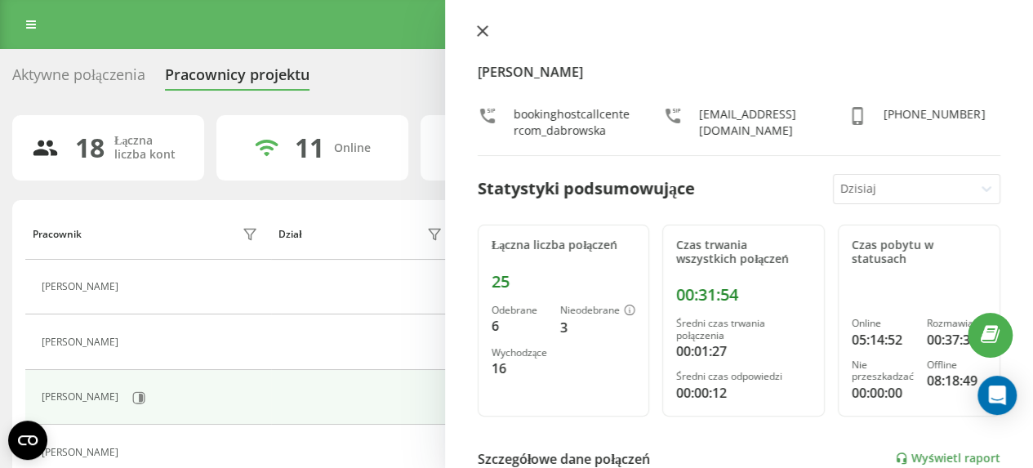
click at [483, 30] on icon at bounding box center [483, 31] width 10 height 10
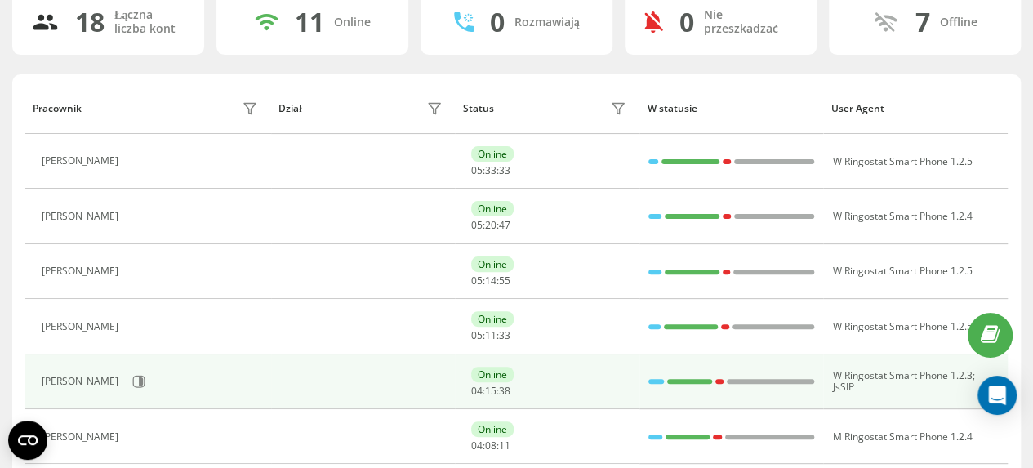
scroll to position [163, 0]
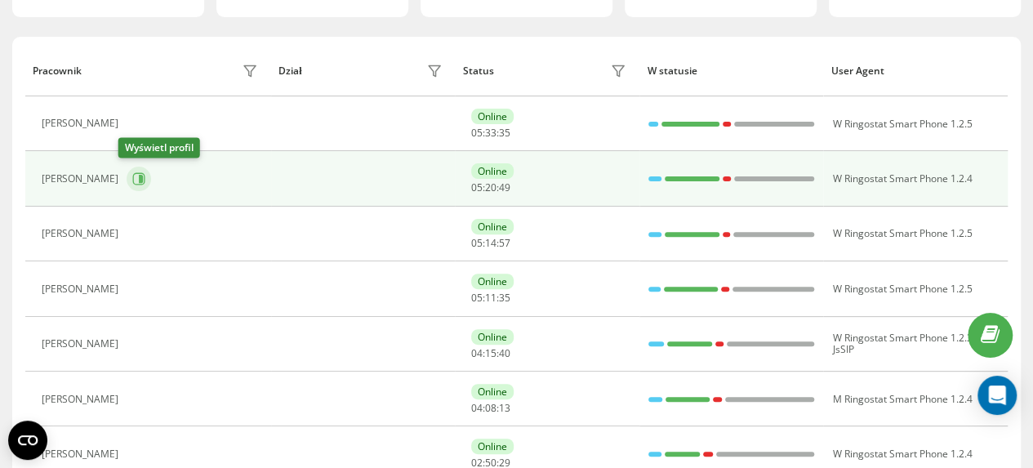
click at [139, 180] on icon at bounding box center [141, 179] width 4 height 8
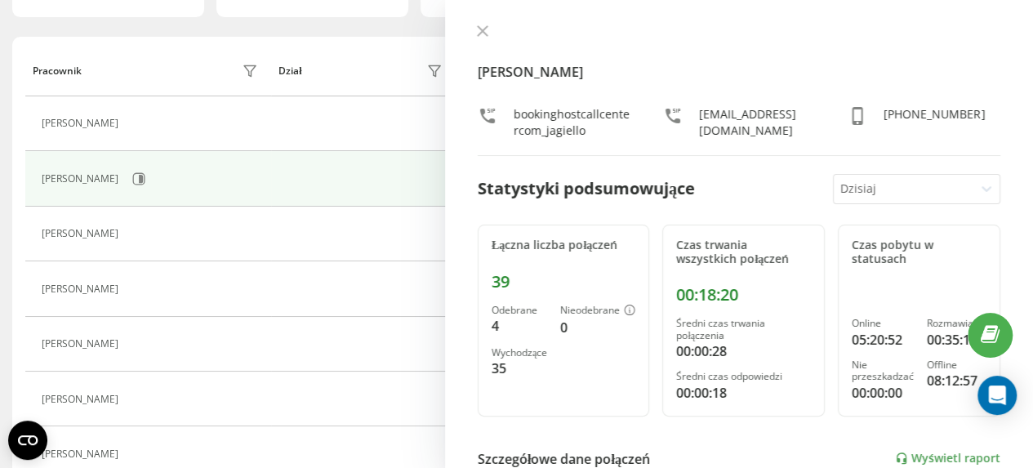
scroll to position [245, 0]
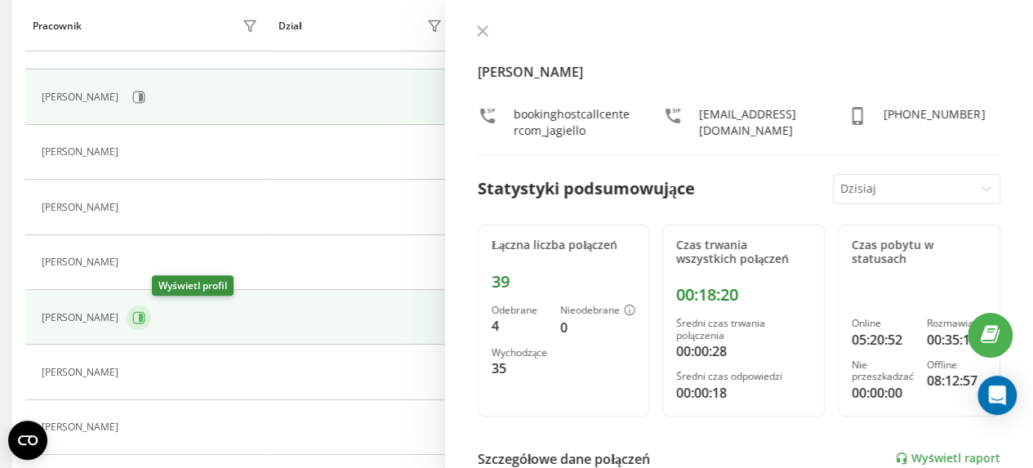
click at [143, 316] on icon at bounding box center [141, 318] width 4 height 8
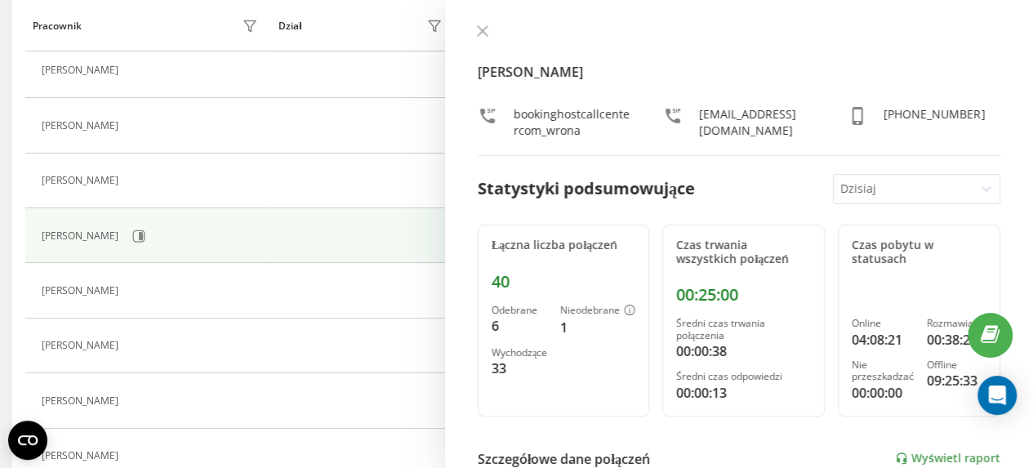
scroll to position [408, 0]
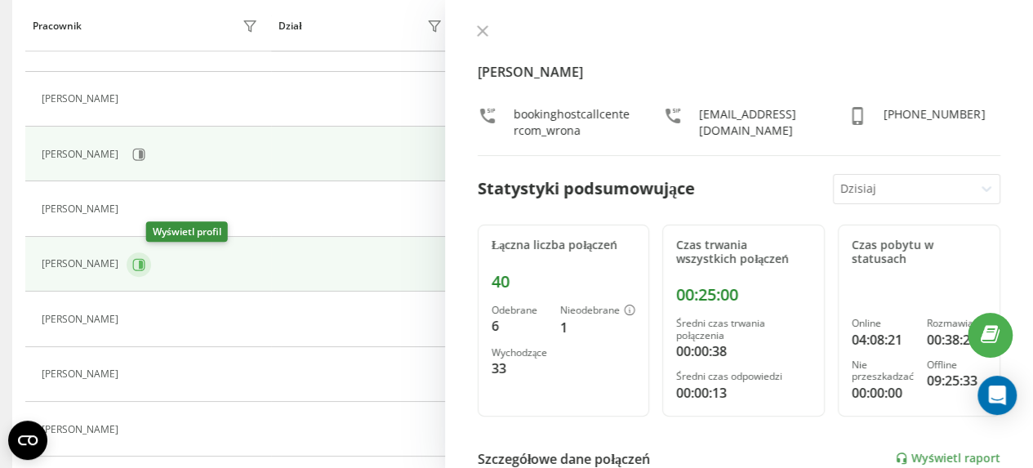
click at [143, 264] on icon at bounding box center [141, 264] width 4 height 8
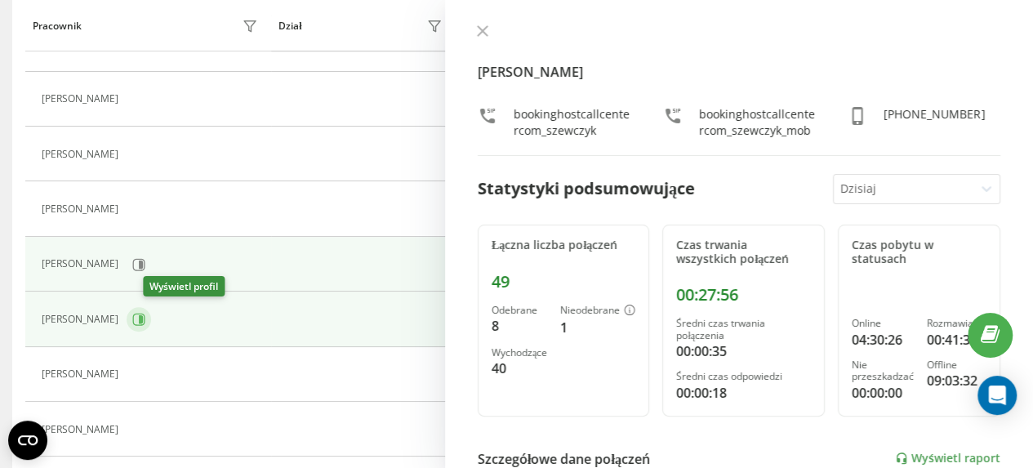
click at [143, 319] on icon at bounding box center [141, 319] width 4 height 8
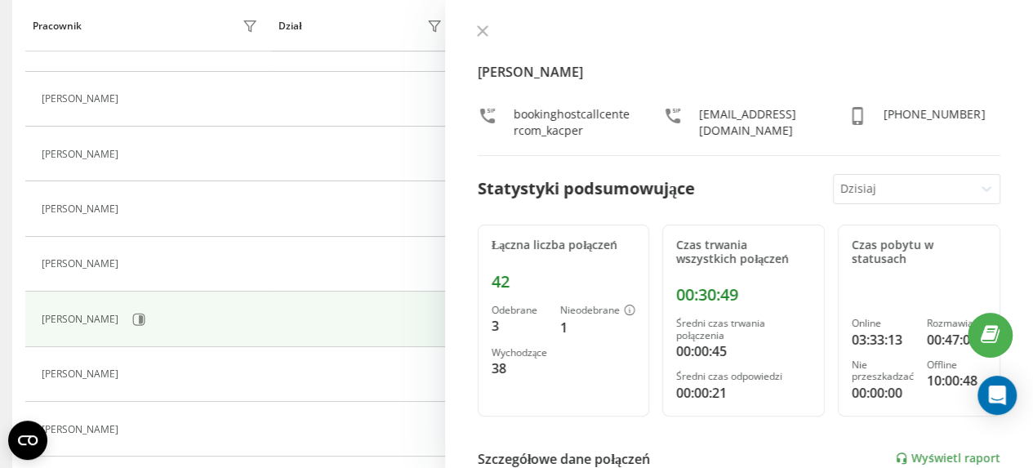
scroll to position [490, 0]
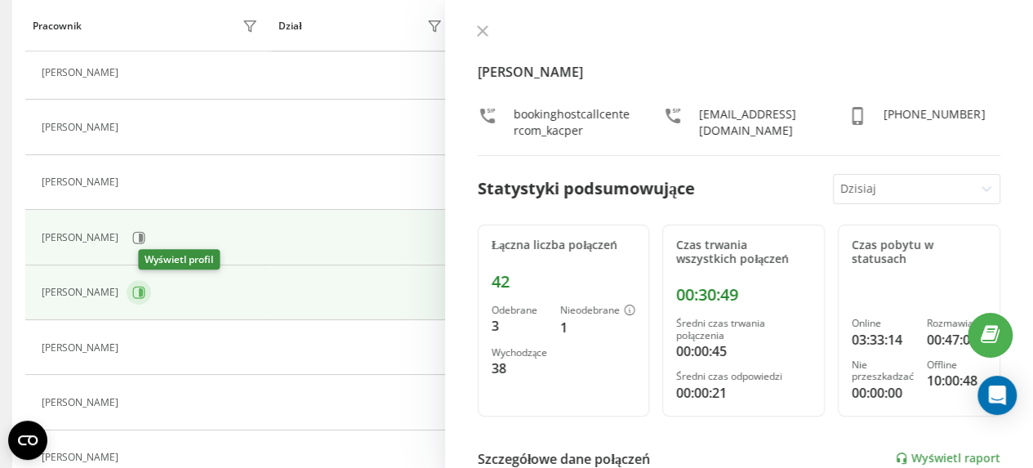
click at [145, 288] on icon at bounding box center [138, 292] width 13 height 13
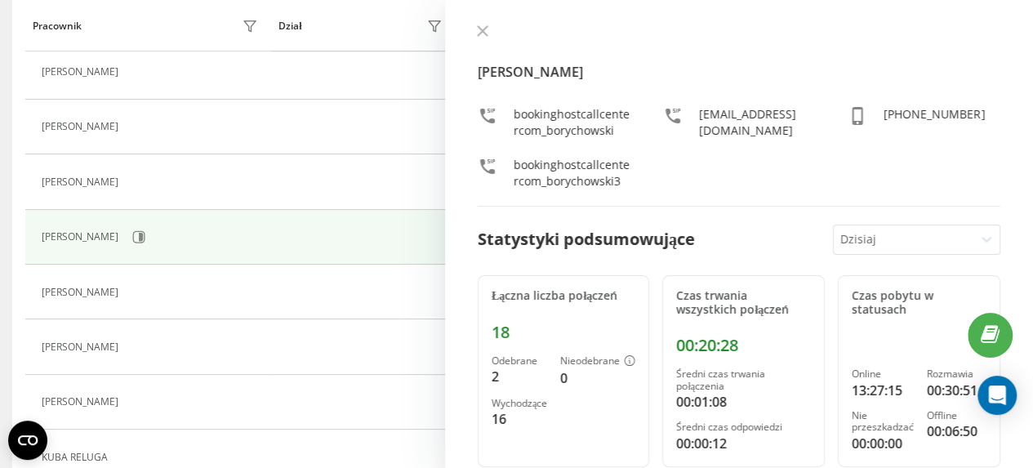
scroll to position [572, 0]
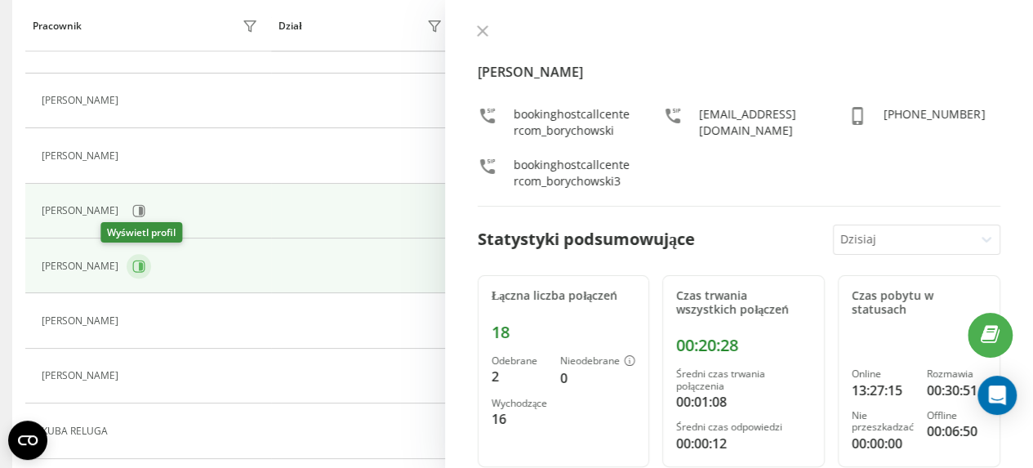
click at [127, 264] on button at bounding box center [139, 266] width 24 height 24
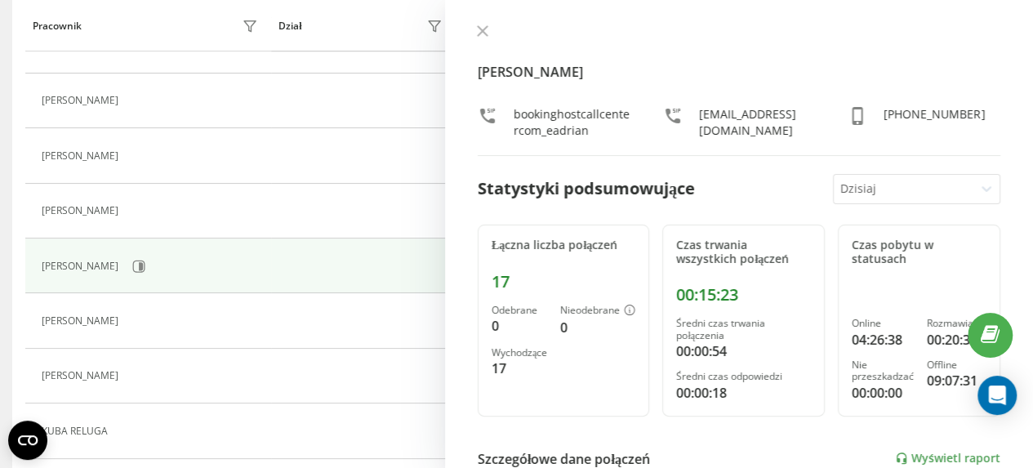
scroll to position [653, 0]
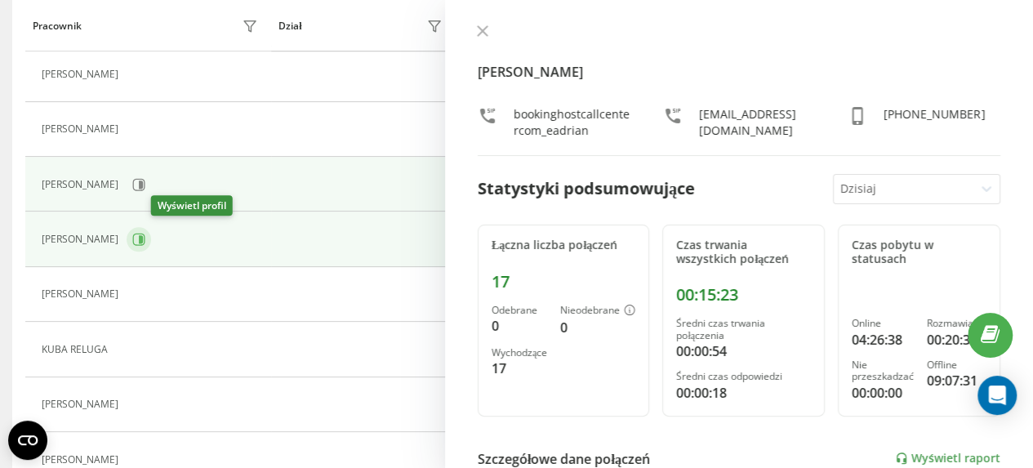
click at [143, 235] on icon at bounding box center [141, 239] width 4 height 8
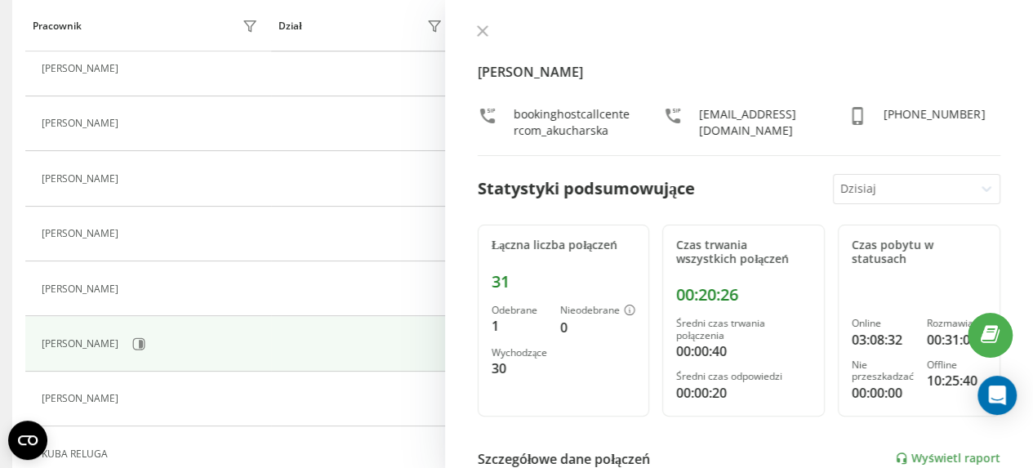
scroll to position [592, 0]
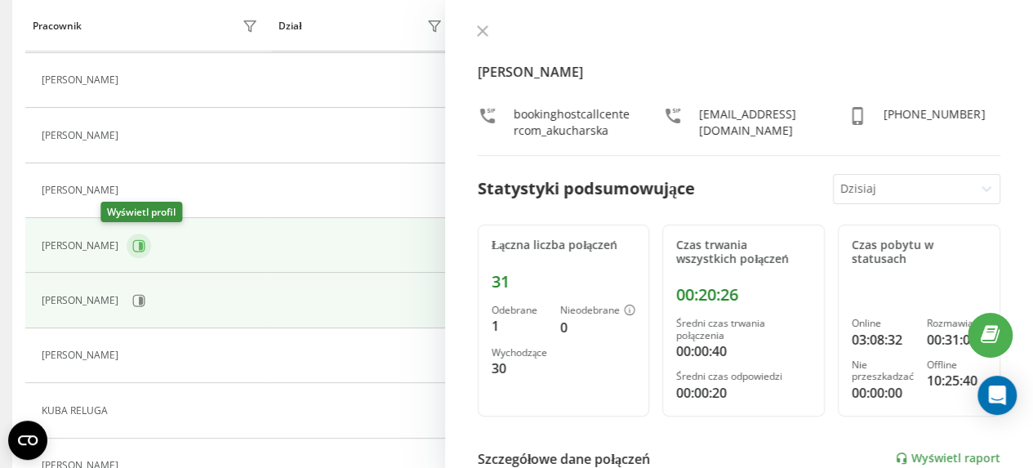
click at [139, 242] on icon at bounding box center [141, 246] width 4 height 8
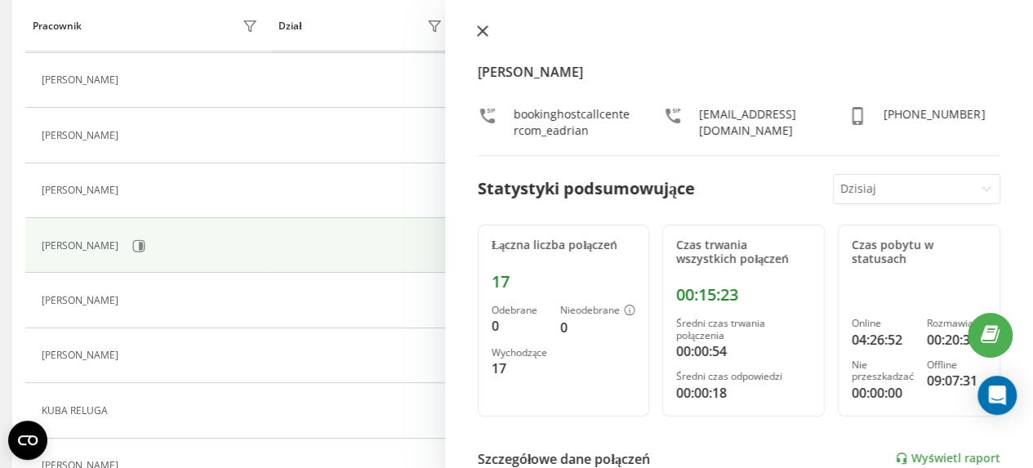
click at [482, 32] on icon at bounding box center [483, 31] width 10 height 10
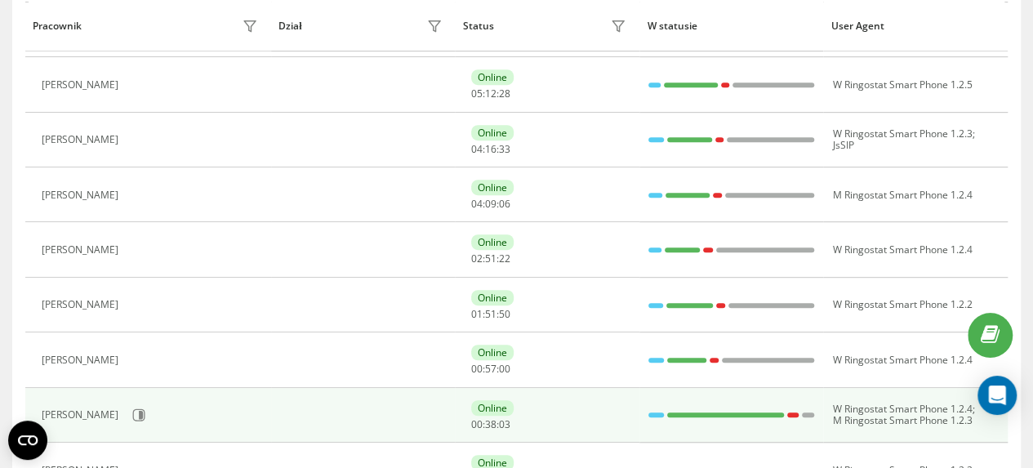
scroll to position [347, 0]
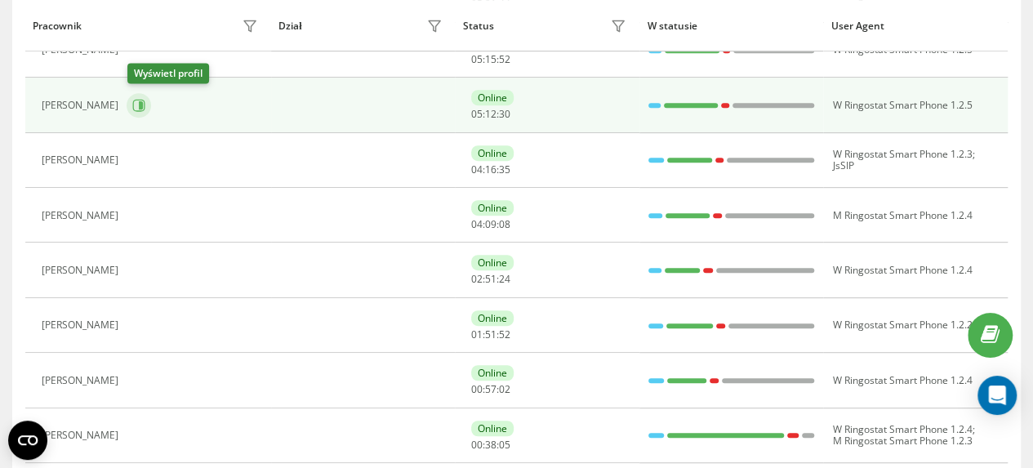
click at [142, 102] on icon at bounding box center [141, 105] width 4 height 8
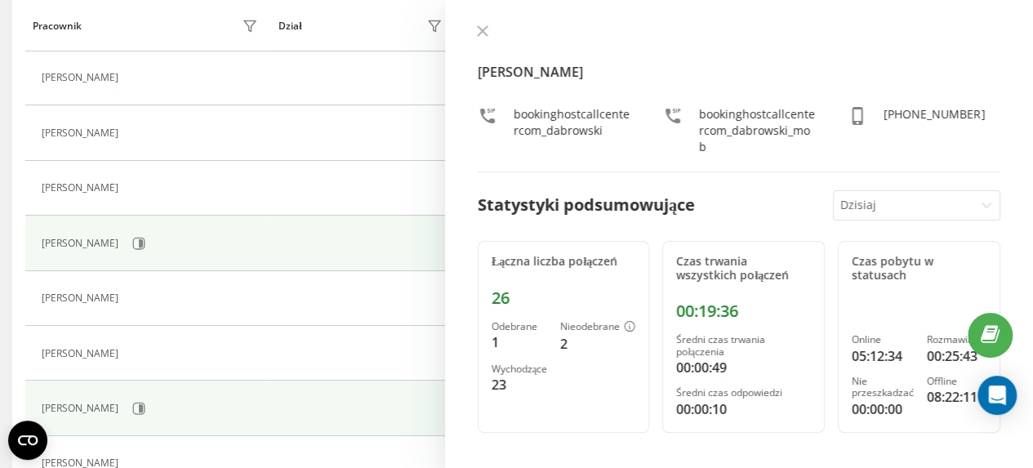
scroll to position [184, 0]
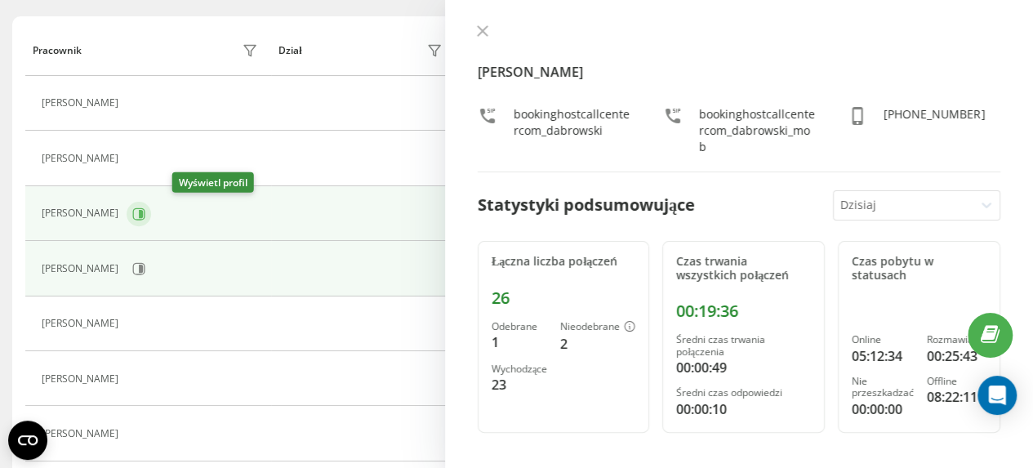
click at [143, 214] on icon at bounding box center [141, 213] width 4 height 8
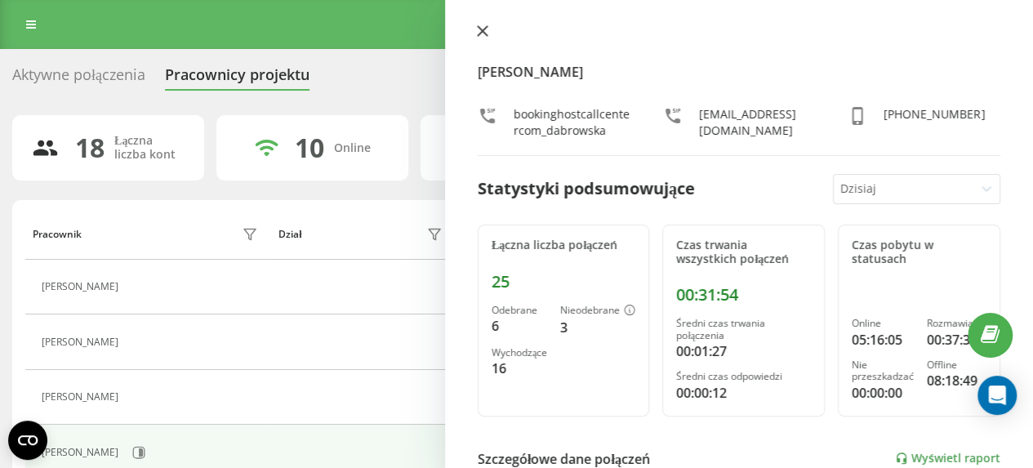
click at [483, 32] on icon at bounding box center [483, 31] width 10 height 10
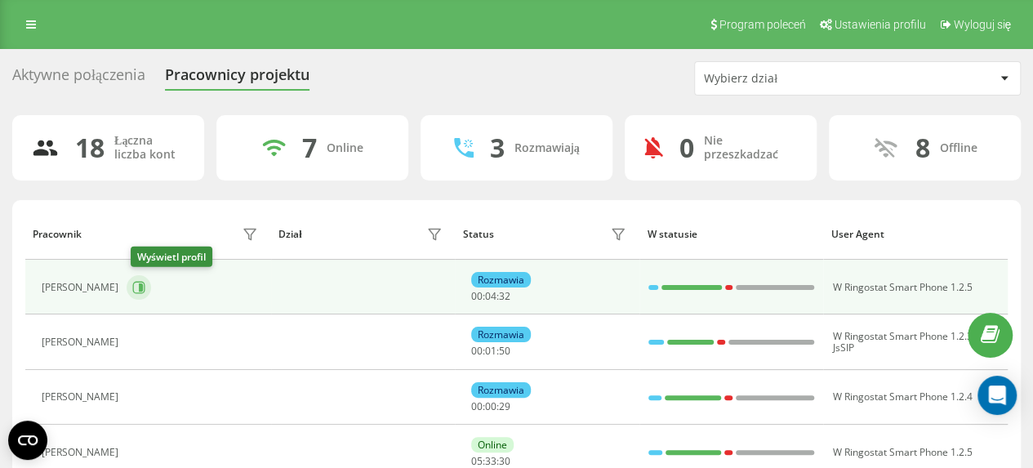
click at [143, 285] on icon at bounding box center [141, 287] width 4 height 8
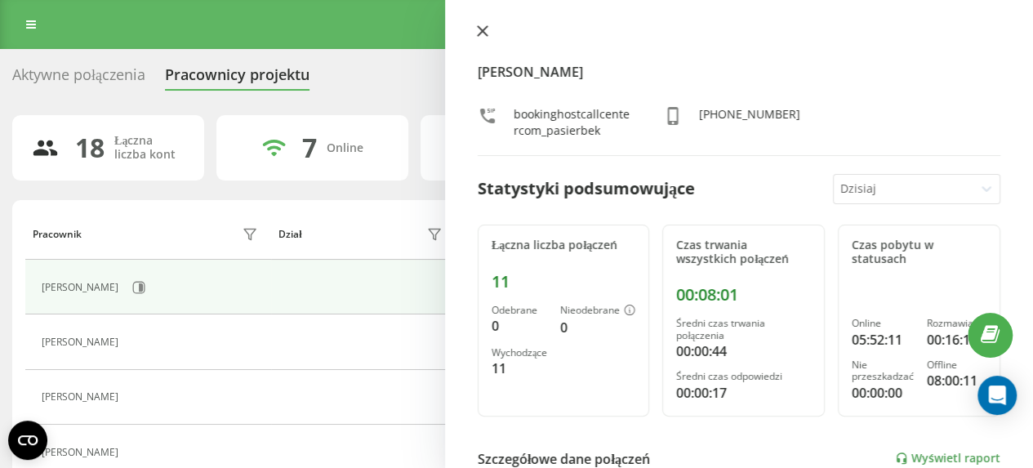
click at [482, 29] on icon at bounding box center [483, 31] width 10 height 10
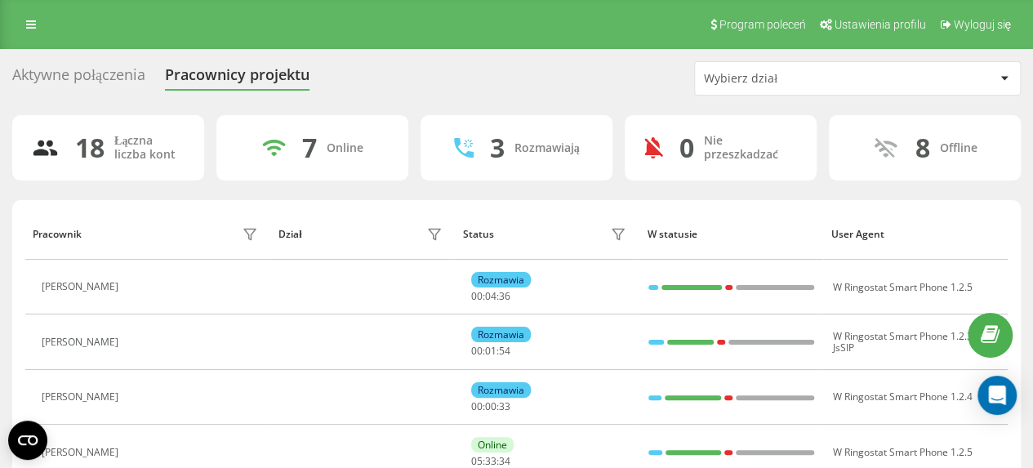
scroll to position [82, 0]
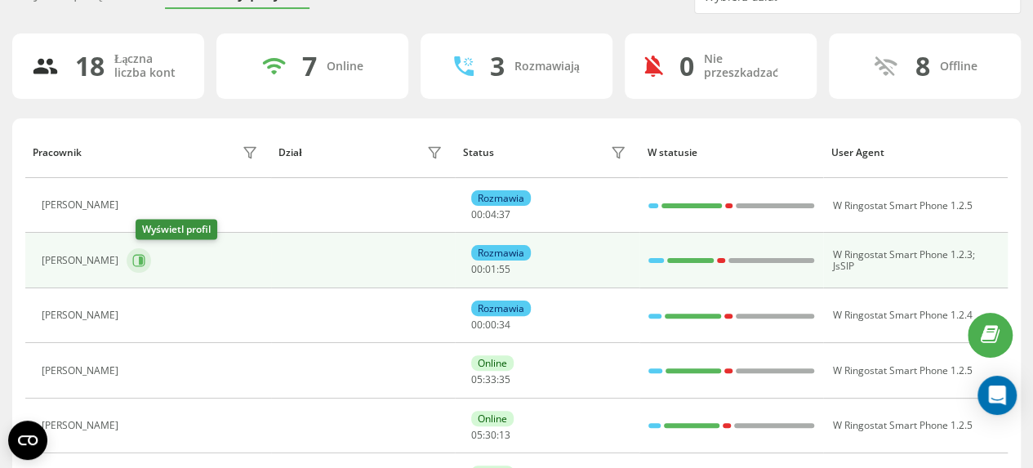
click at [143, 257] on icon at bounding box center [141, 260] width 4 height 8
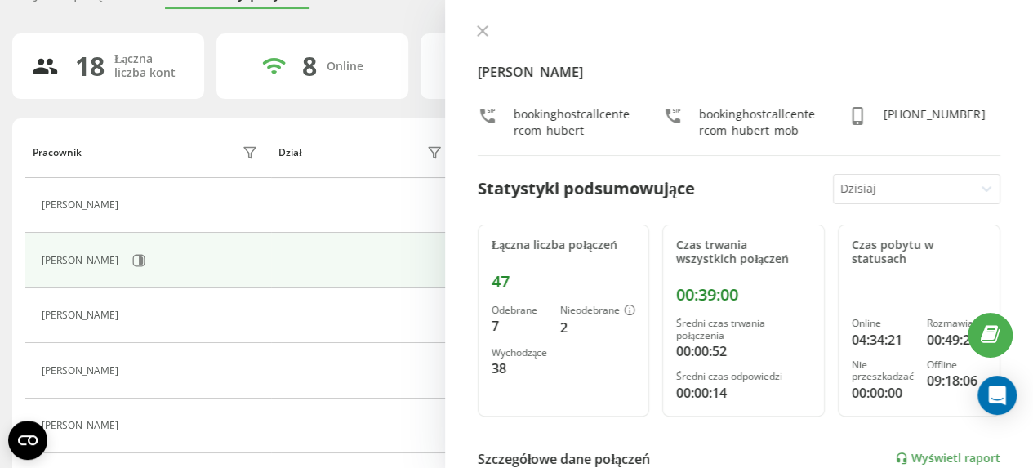
scroll to position [245, 0]
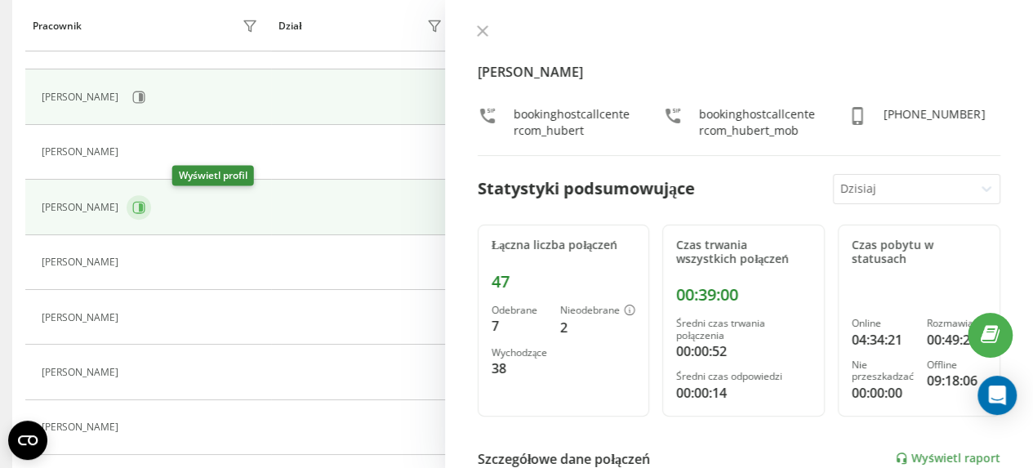
click at [145, 206] on icon at bounding box center [138, 207] width 13 height 13
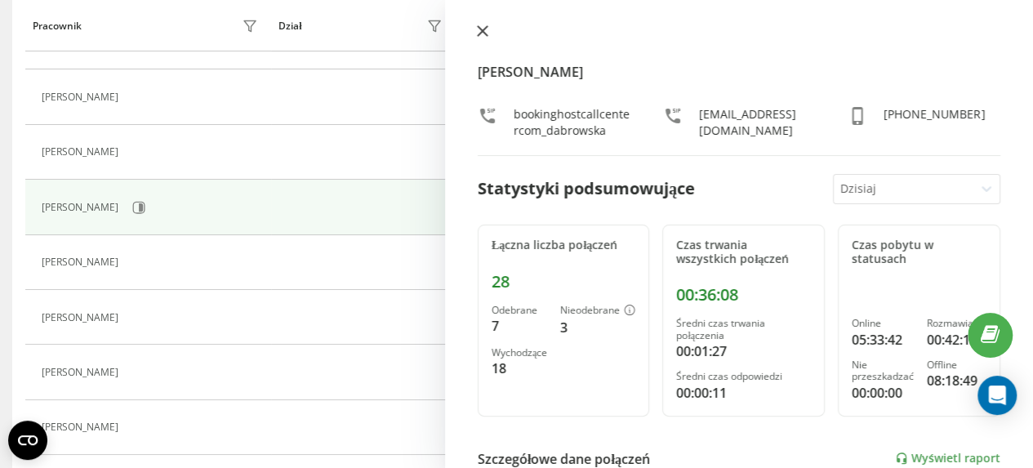
click at [482, 29] on icon at bounding box center [482, 30] width 11 height 11
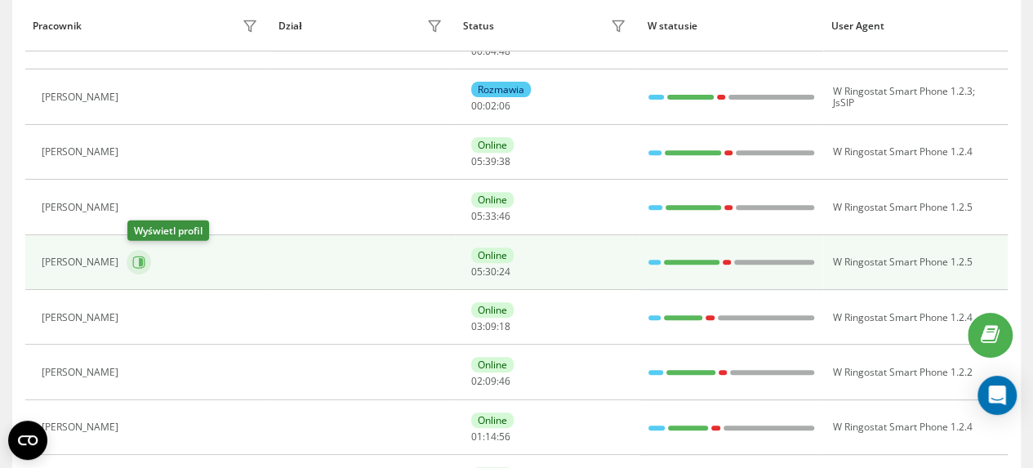
click at [149, 260] on button at bounding box center [139, 262] width 24 height 24
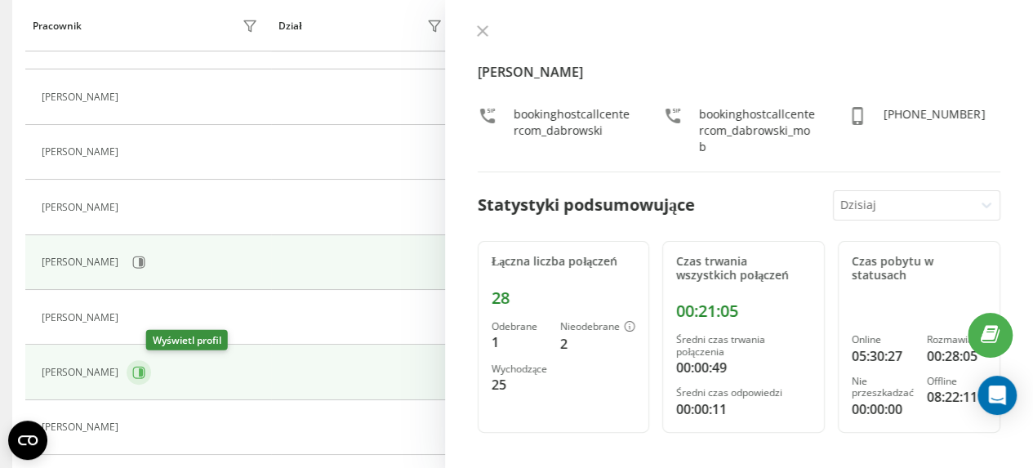
click at [145, 370] on icon at bounding box center [138, 372] width 13 height 13
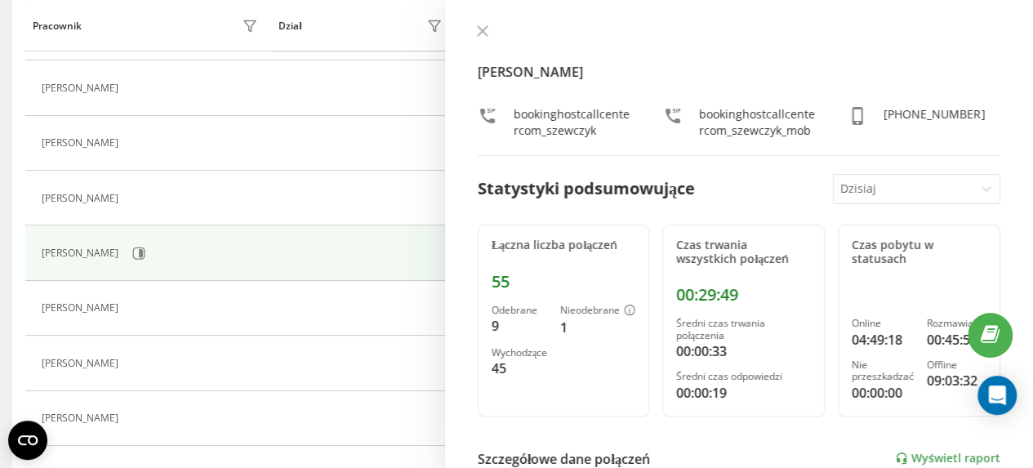
scroll to position [408, 0]
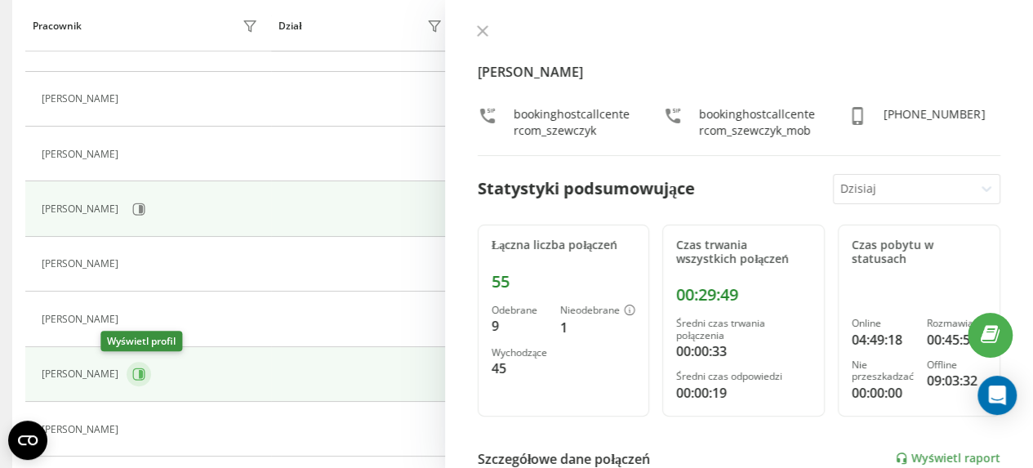
click at [132, 369] on icon at bounding box center [138, 373] width 13 height 13
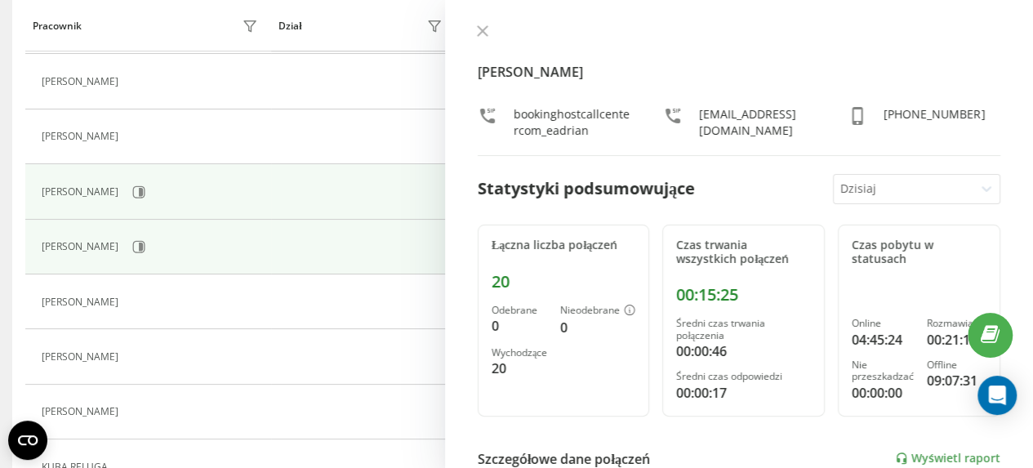
scroll to position [572, 0]
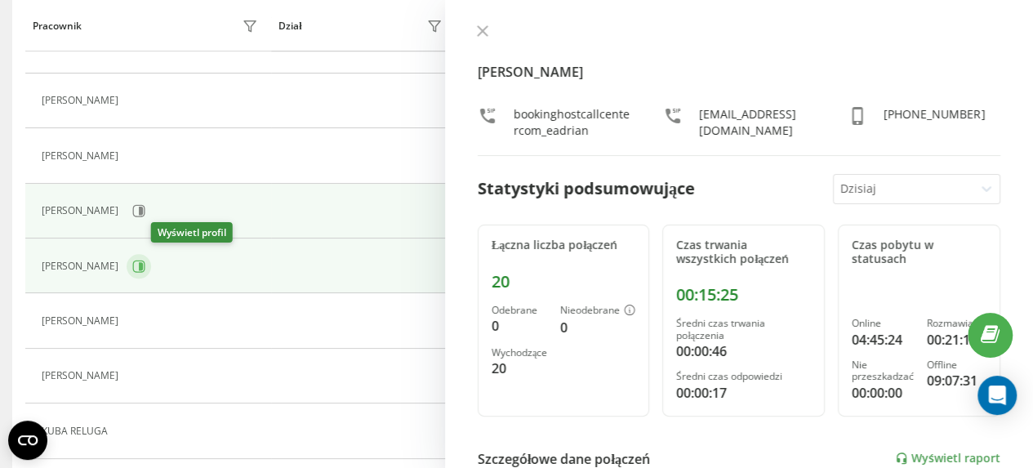
click at [145, 265] on icon at bounding box center [138, 266] width 13 height 13
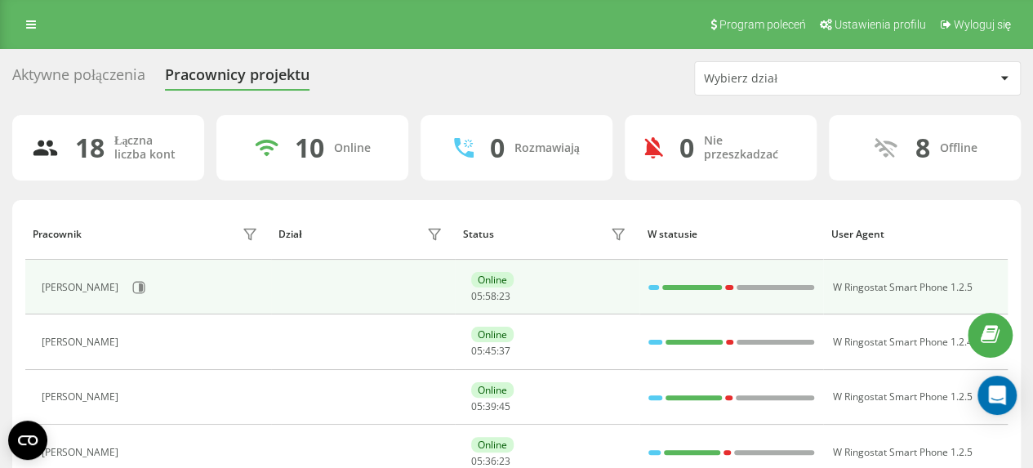
scroll to position [82, 0]
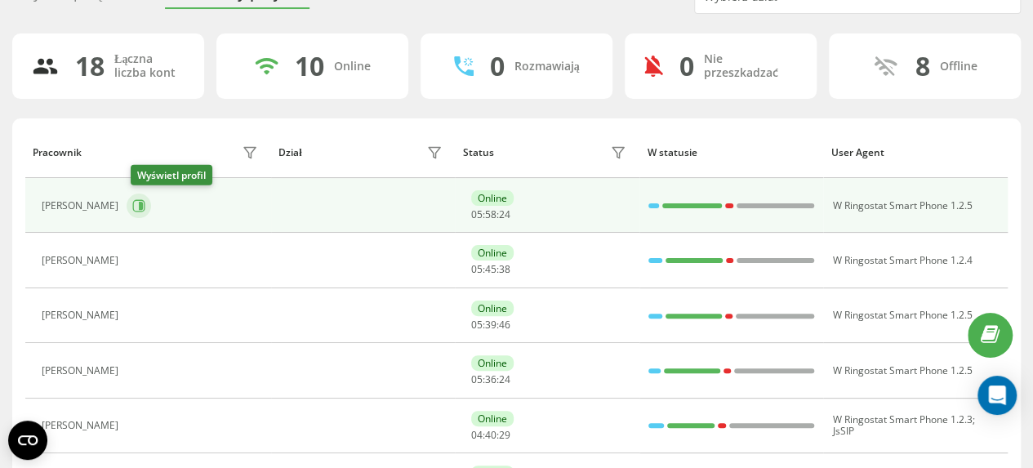
click at [145, 205] on icon at bounding box center [139, 205] width 12 height 12
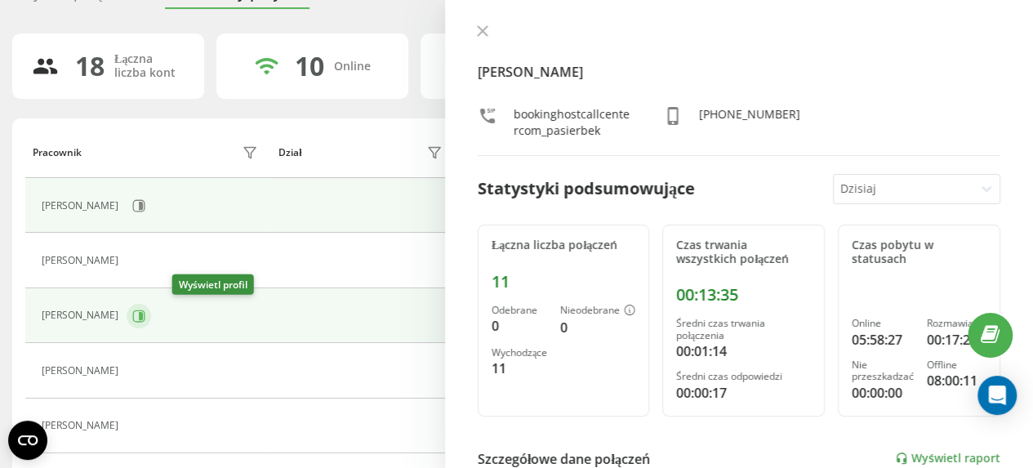
click at [143, 314] on icon at bounding box center [141, 315] width 4 height 8
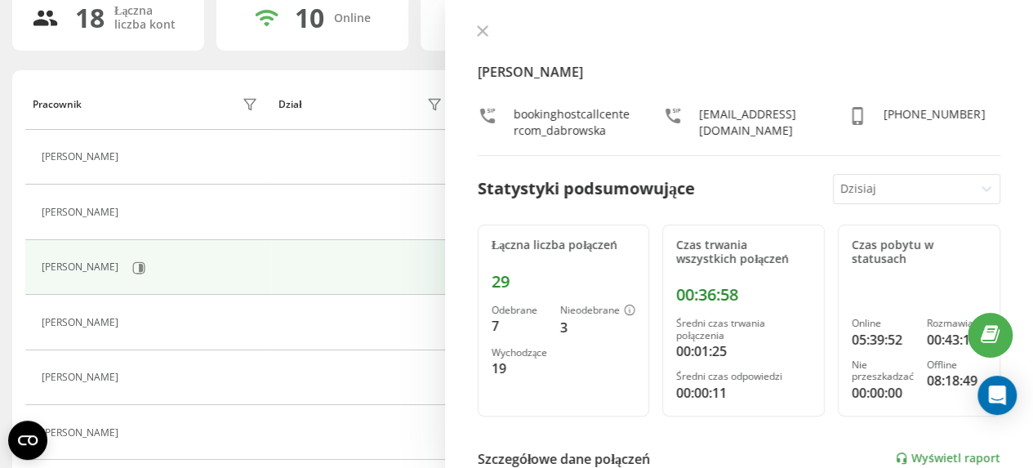
scroll to position [163, 0]
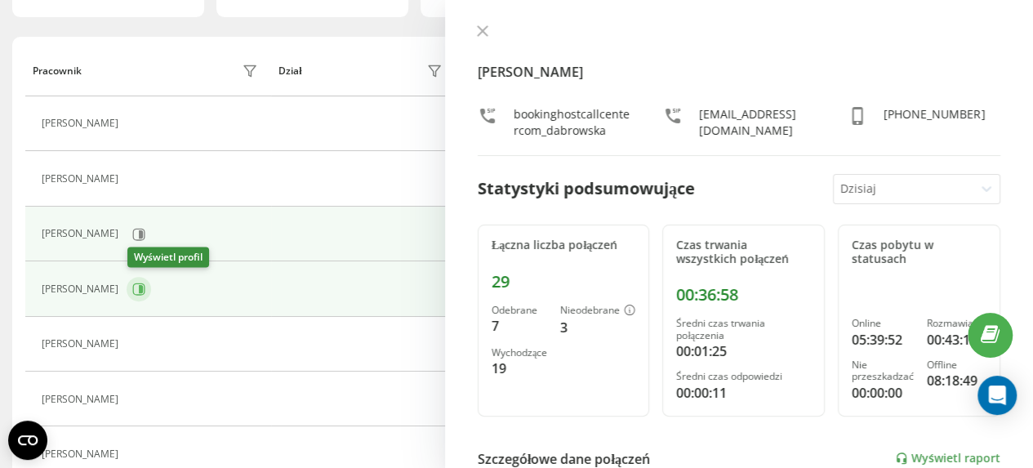
click at [142, 287] on icon at bounding box center [141, 289] width 4 height 8
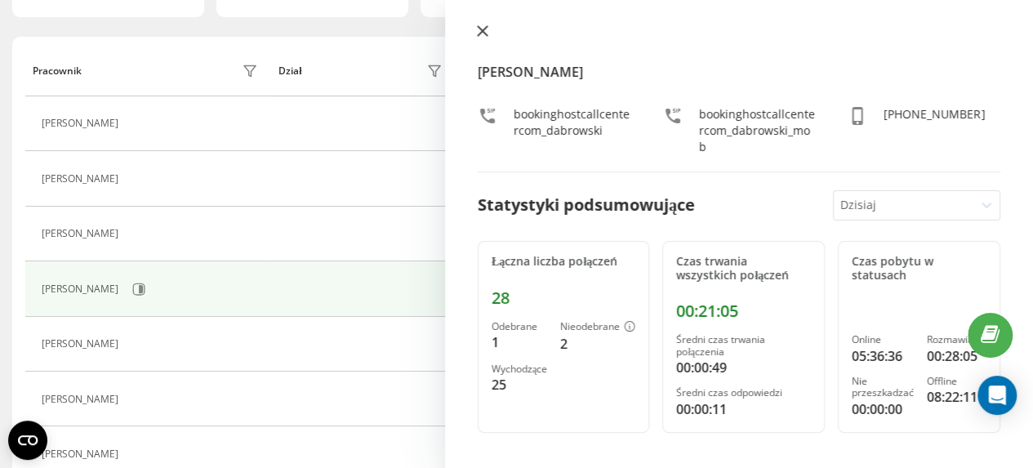
click at [478, 33] on icon at bounding box center [482, 30] width 11 height 11
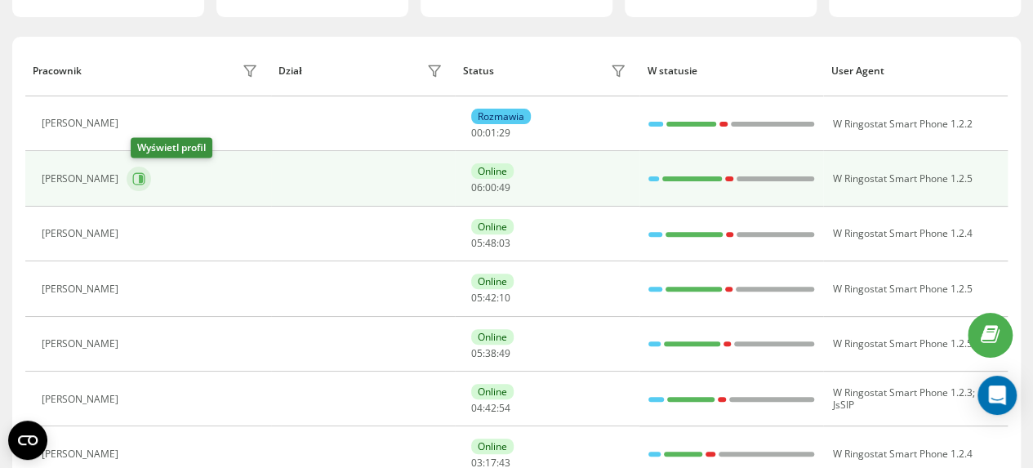
click at [143, 178] on icon at bounding box center [141, 179] width 4 height 8
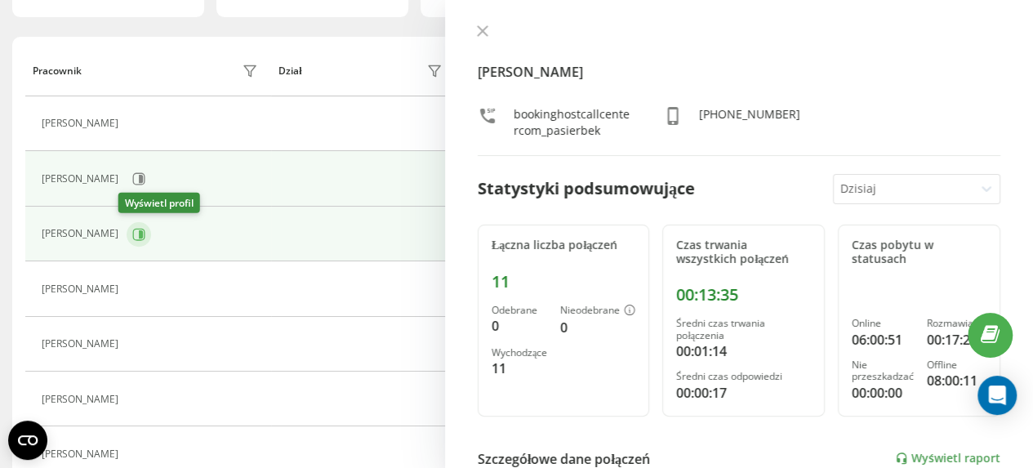
click at [139, 233] on icon at bounding box center [141, 233] width 4 height 8
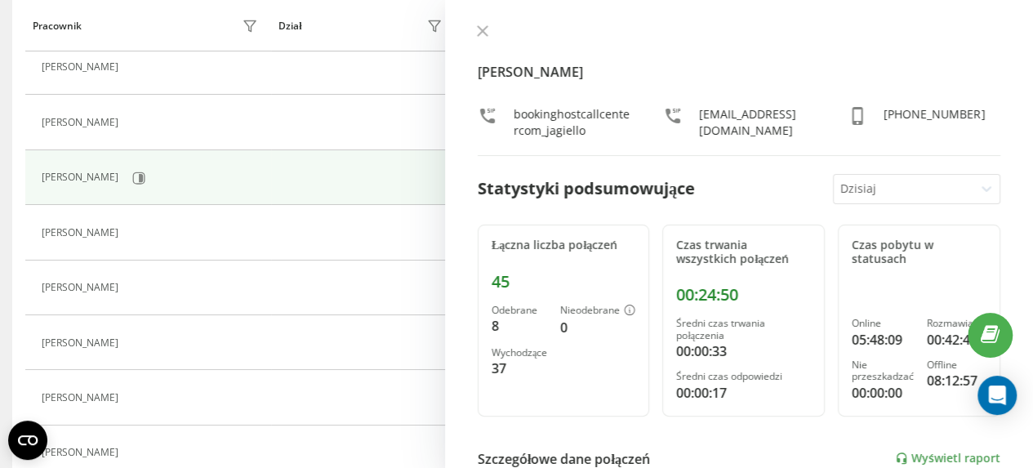
scroll to position [245, 0]
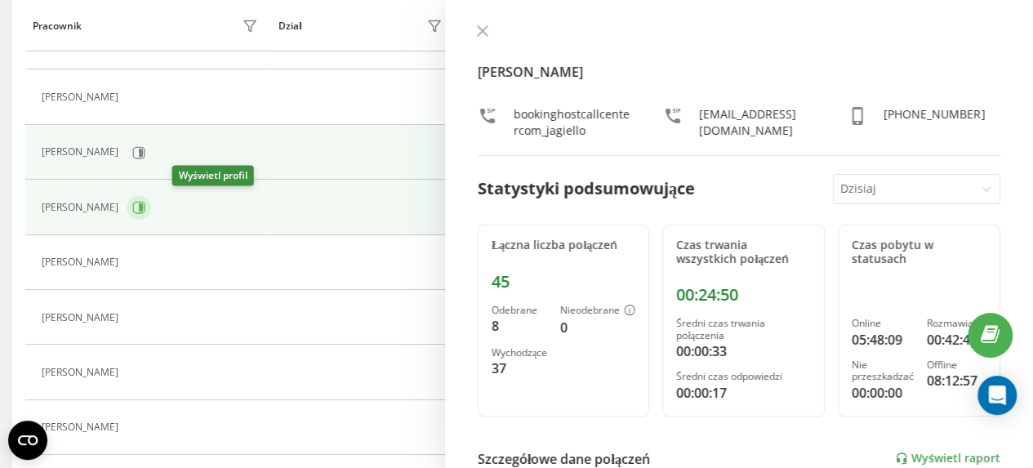
click at [145, 207] on icon at bounding box center [138, 207] width 13 height 13
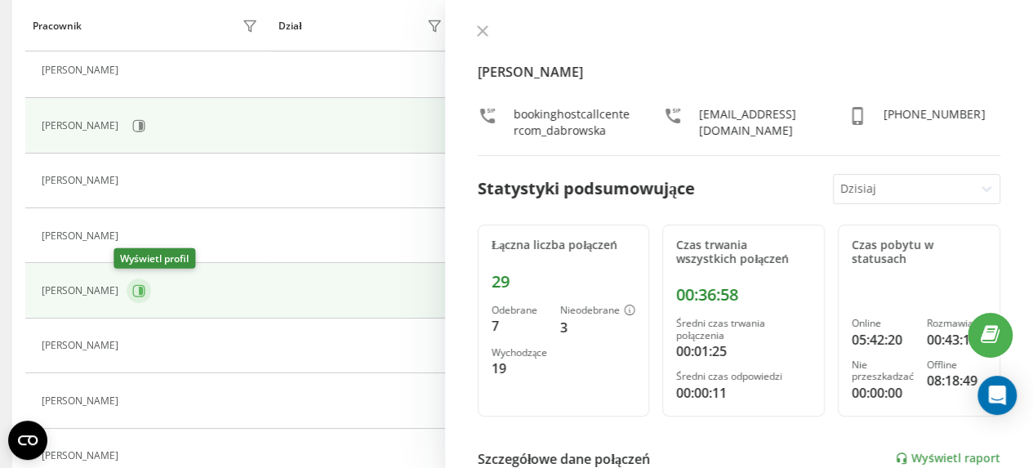
click at [133, 286] on button at bounding box center [139, 290] width 24 height 24
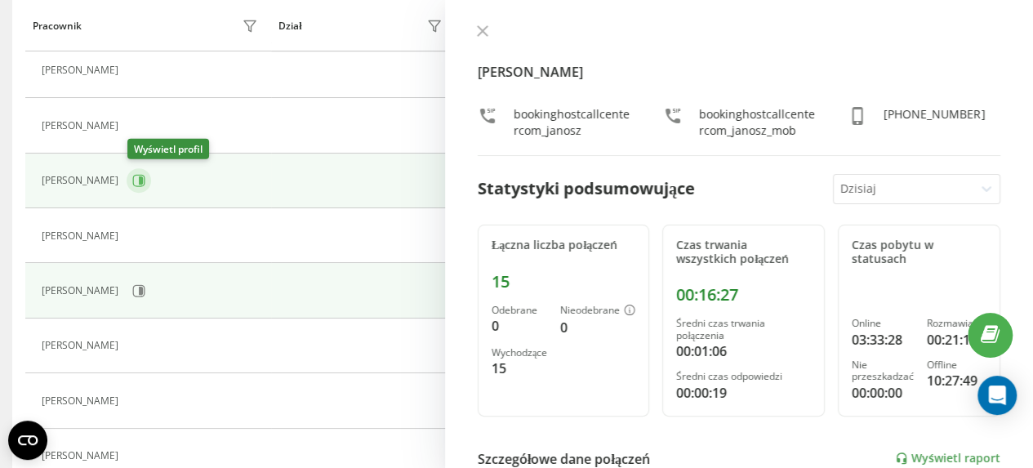
click at [143, 178] on icon at bounding box center [141, 180] width 4 height 8
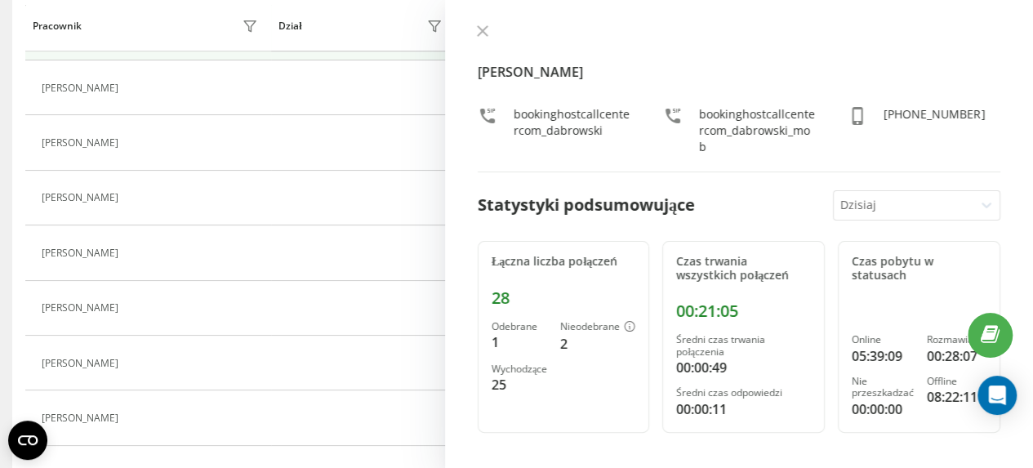
scroll to position [490, 0]
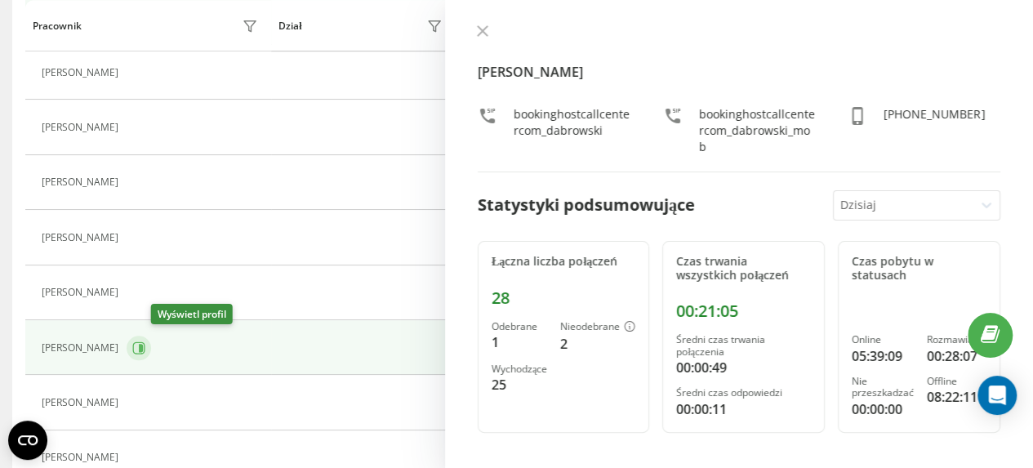
click at [145, 345] on icon at bounding box center [138, 347] width 13 height 13
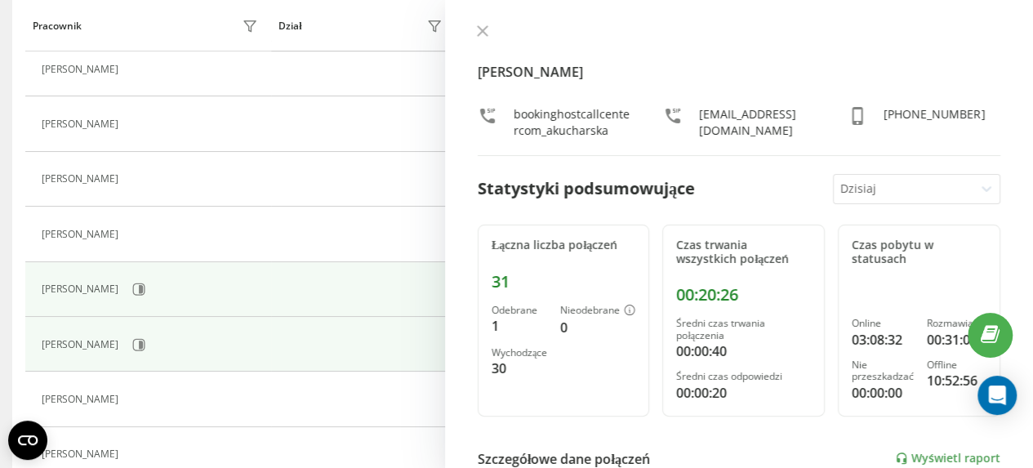
scroll to position [575, 0]
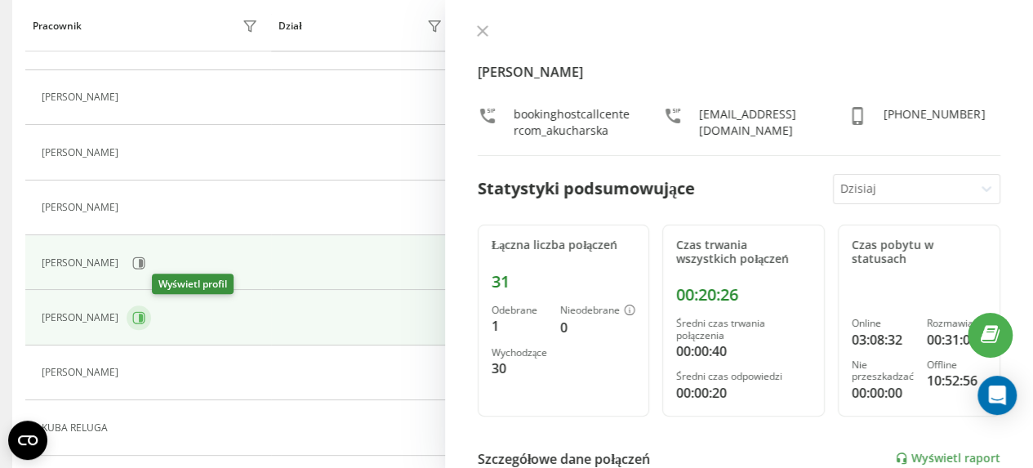
click at [143, 316] on icon at bounding box center [141, 318] width 4 height 8
